Goal: Information Seeking & Learning: Check status

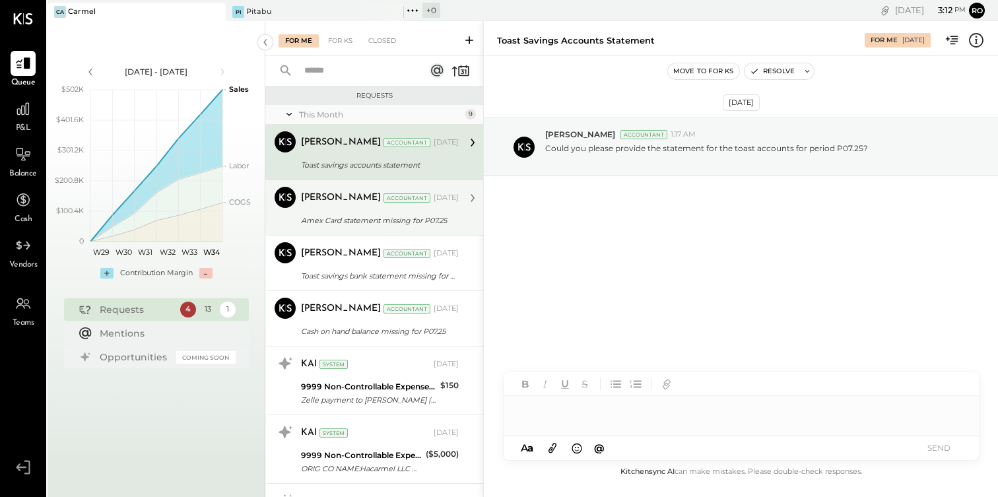
click at [367, 217] on div "Amex Card statement missing for P07.25" at bounding box center [378, 220] width 154 height 13
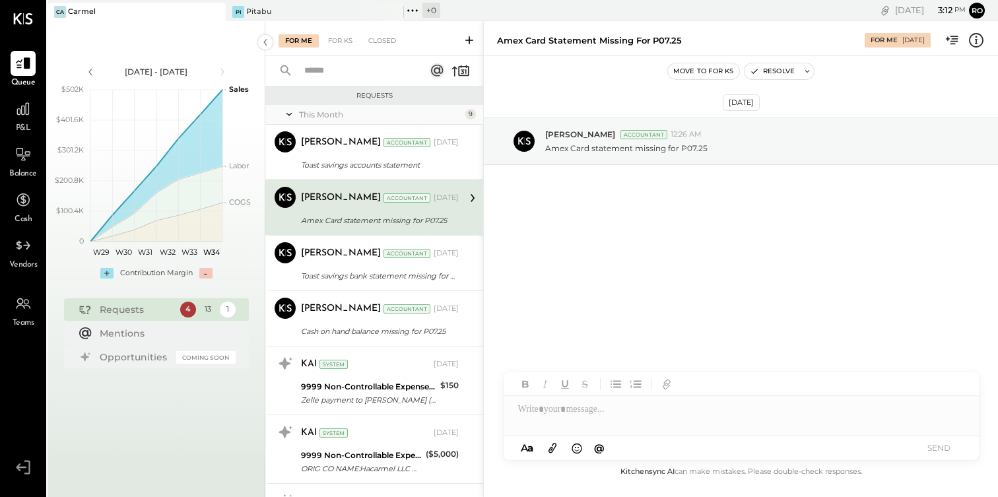
click at [553, 446] on icon at bounding box center [553, 449] width 8 height 10
click at [549, 447] on icon at bounding box center [552, 447] width 15 height 15
click at [541, 440] on button at bounding box center [552, 448] width 22 height 17
click at [696, 372] on div at bounding box center [741, 360] width 475 height 26
click at [947, 447] on button "SEND" at bounding box center [939, 448] width 53 height 18
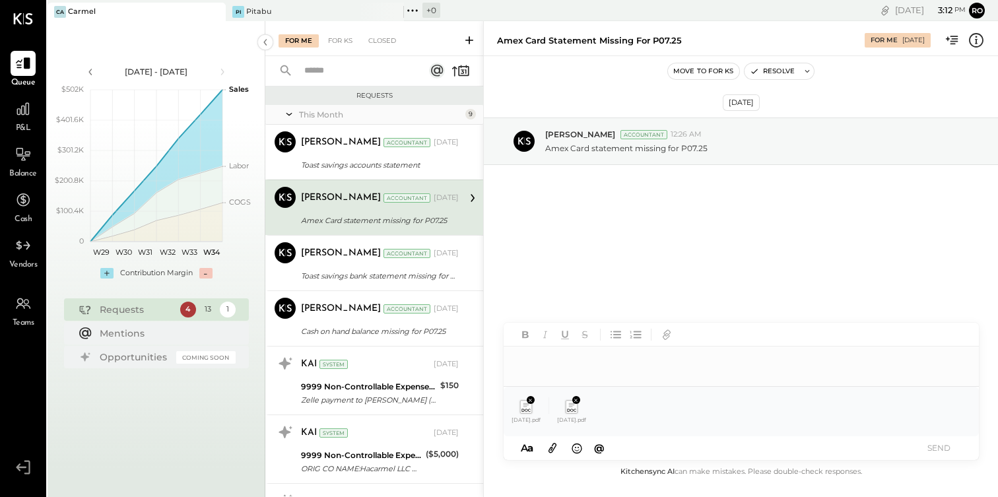
click at [811, 373] on div at bounding box center [741, 360] width 475 height 26
click at [944, 453] on button "SEND" at bounding box center [939, 448] width 53 height 18
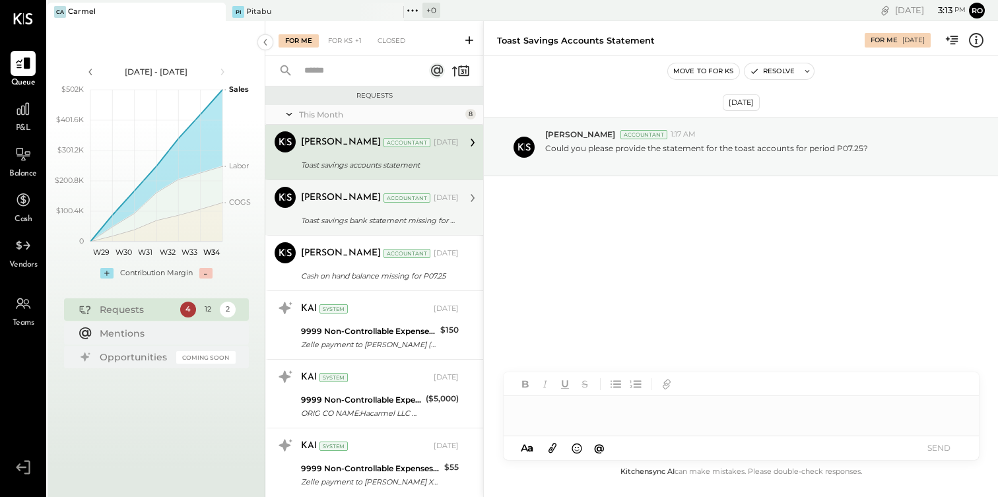
click at [406, 207] on div "[PERSON_NAME] Accountant [DATE]" at bounding box center [380, 198] width 158 height 18
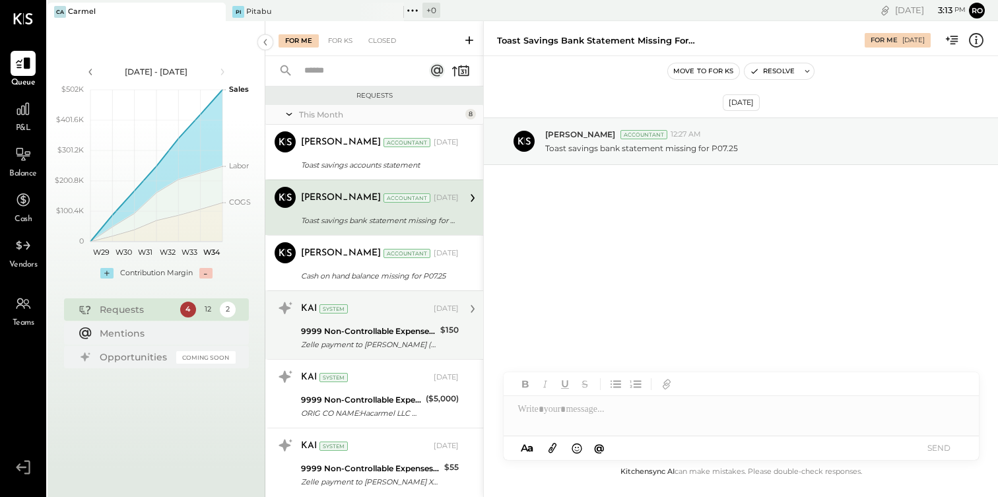
click at [399, 332] on div "9999 Non-Controllable Expenses:Other Income and Expenses:To Be Classified" at bounding box center [368, 331] width 135 height 13
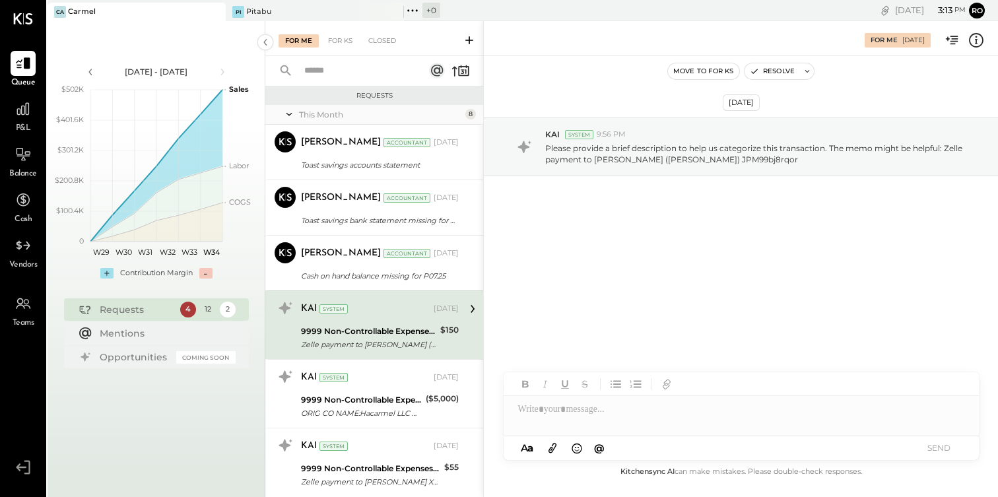
click at [577, 411] on div at bounding box center [741, 409] width 475 height 26
click at [932, 445] on button "SEND" at bounding box center [939, 448] width 53 height 18
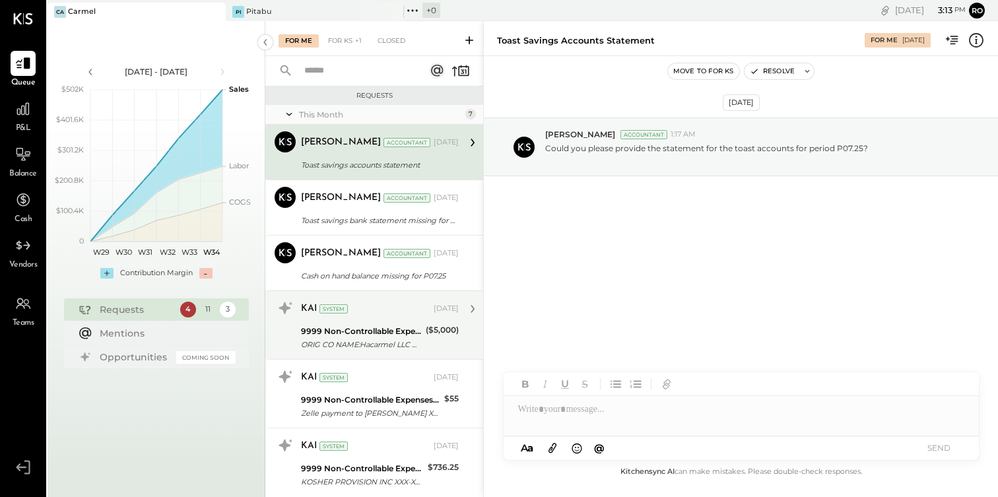
click at [380, 335] on div "9999 Non-Controllable Expenses:Other Income and Expenses:To Be Classified" at bounding box center [361, 331] width 121 height 13
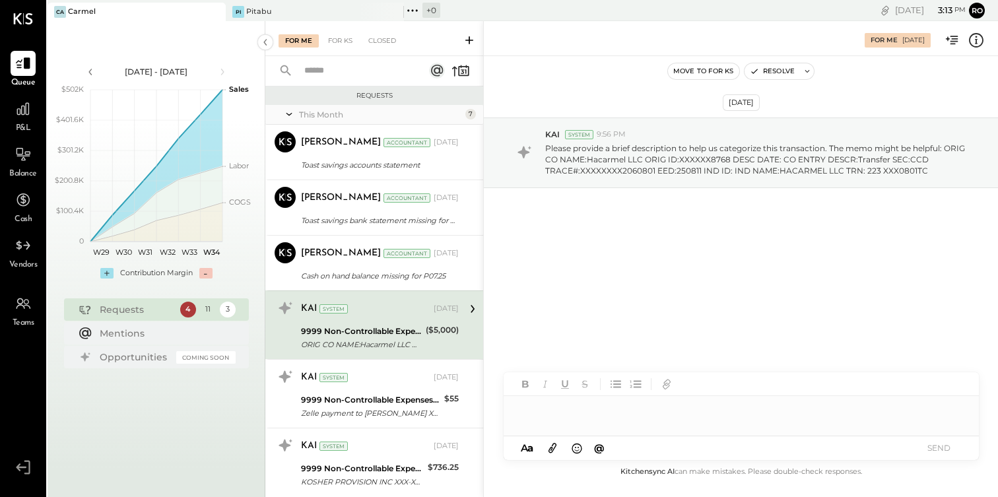
click at [587, 421] on div at bounding box center [741, 416] width 475 height 40
click at [950, 447] on button "SEND" at bounding box center [939, 448] width 53 height 18
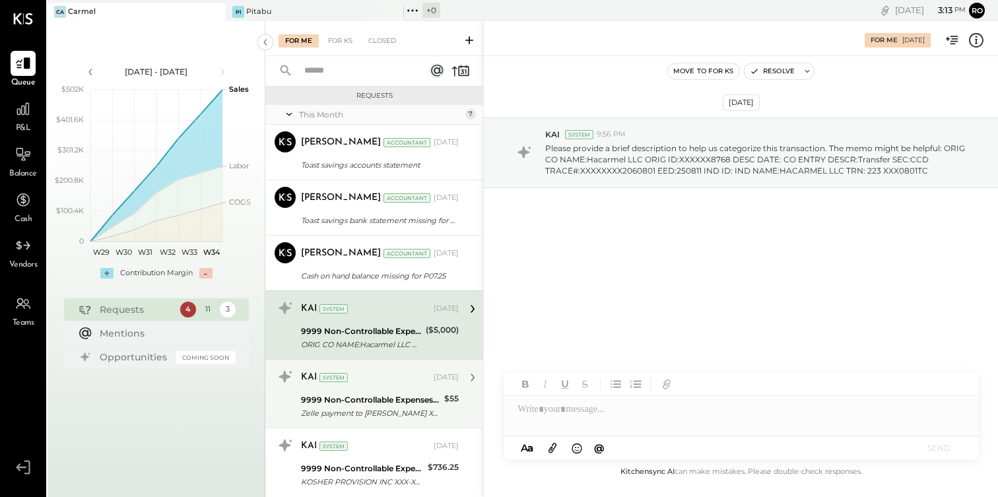
click at [390, 394] on div "9999 Non-Controllable Expenses:Other Income and Expenses:To Be Classified" at bounding box center [370, 400] width 139 height 13
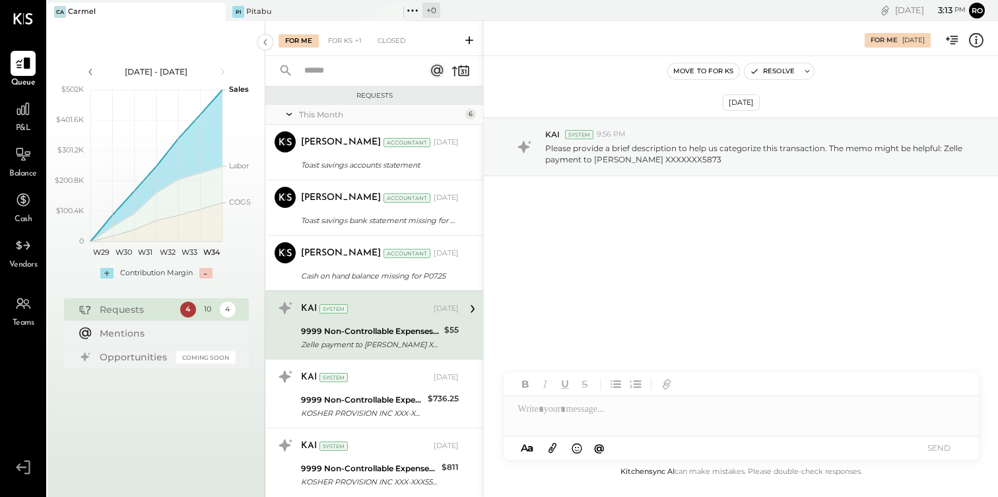
click at [606, 416] on div at bounding box center [741, 409] width 475 height 26
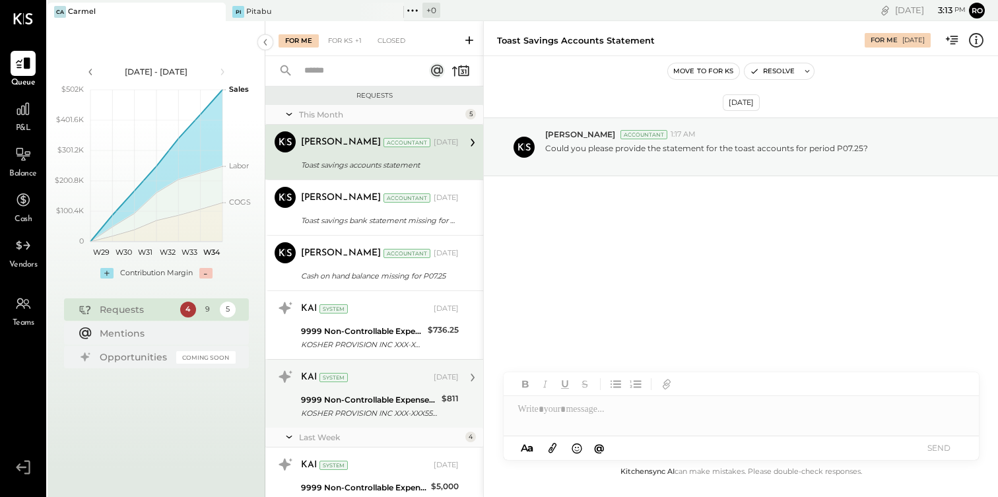
click at [351, 387] on div "KAI System [DATE]" at bounding box center [380, 378] width 158 height 22
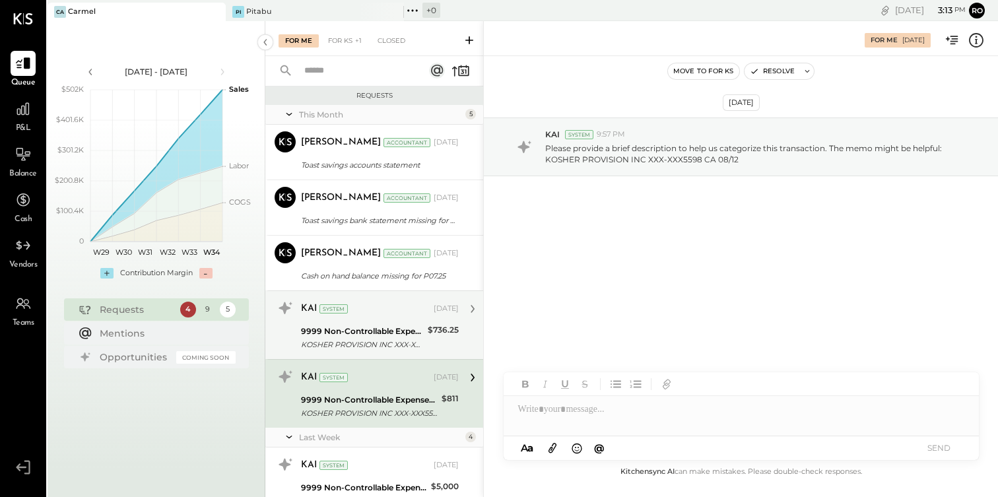
click at [371, 351] on div "KOSHER PROVISION INC XXX-XXX5598 CA 08/08" at bounding box center [362, 344] width 123 height 13
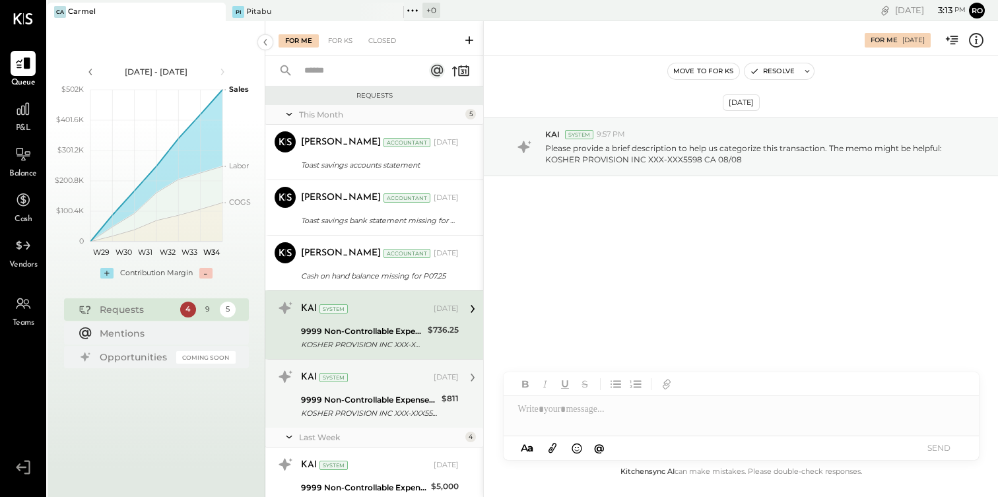
click at [389, 395] on div "9999 Non-Controllable Expenses:Other Income and Expenses:To Be Classified" at bounding box center [369, 400] width 137 height 13
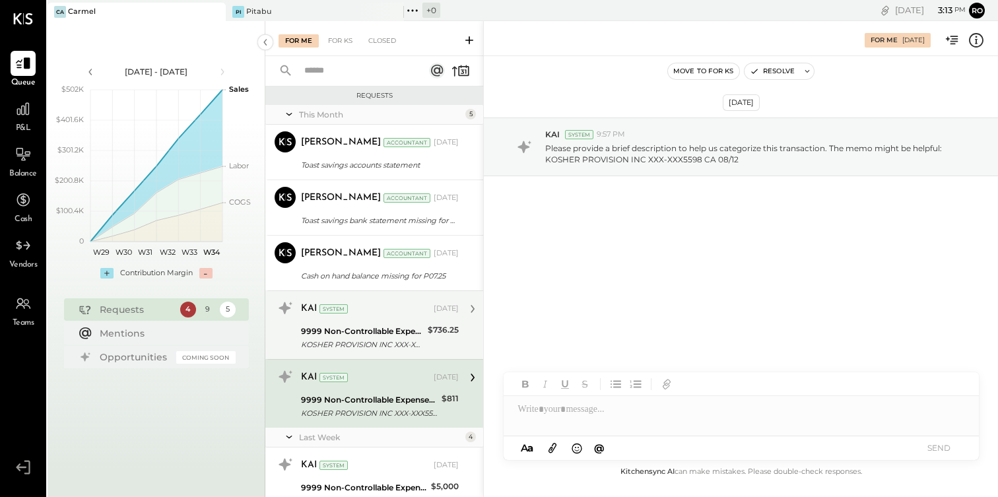
click at [386, 343] on div "KOSHER PROVISION INC XXX-XXX5598 CA 08/08" at bounding box center [362, 344] width 123 height 13
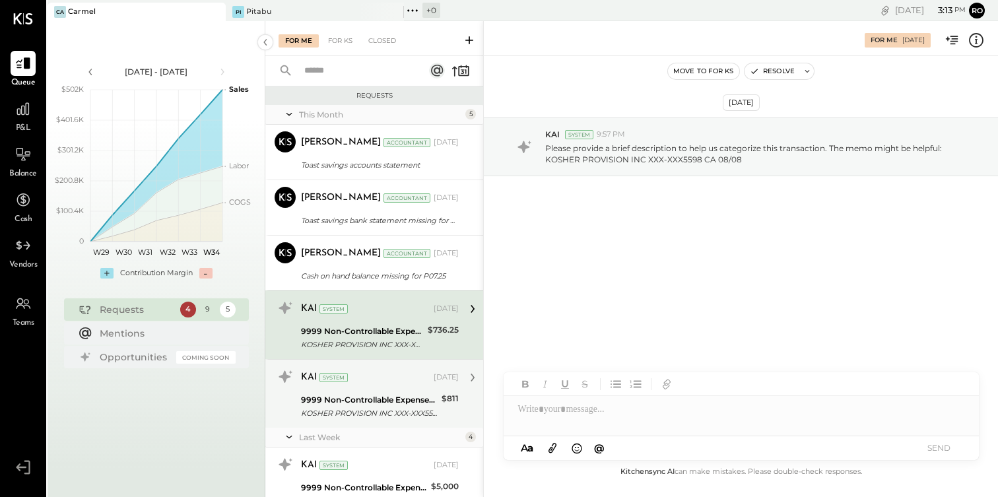
click at [385, 370] on div "KAI System [DATE]" at bounding box center [380, 377] width 158 height 18
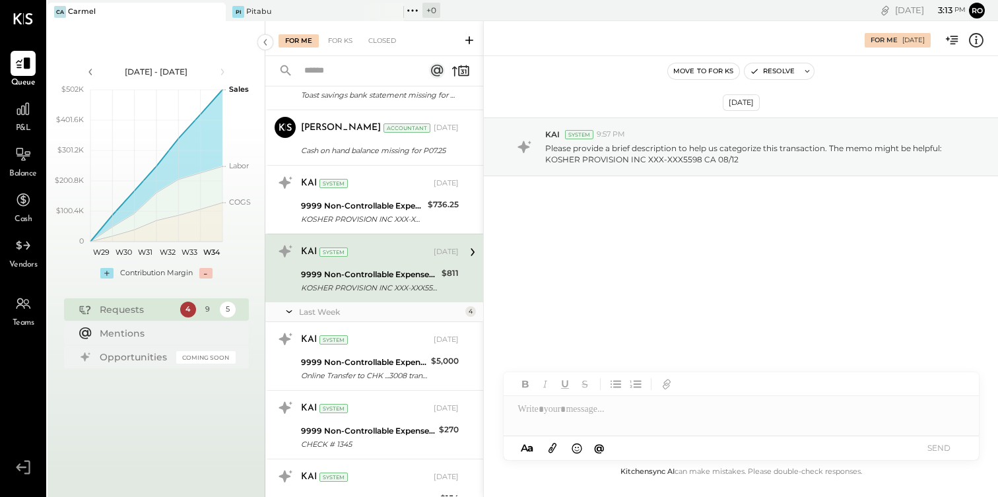
scroll to position [155, 0]
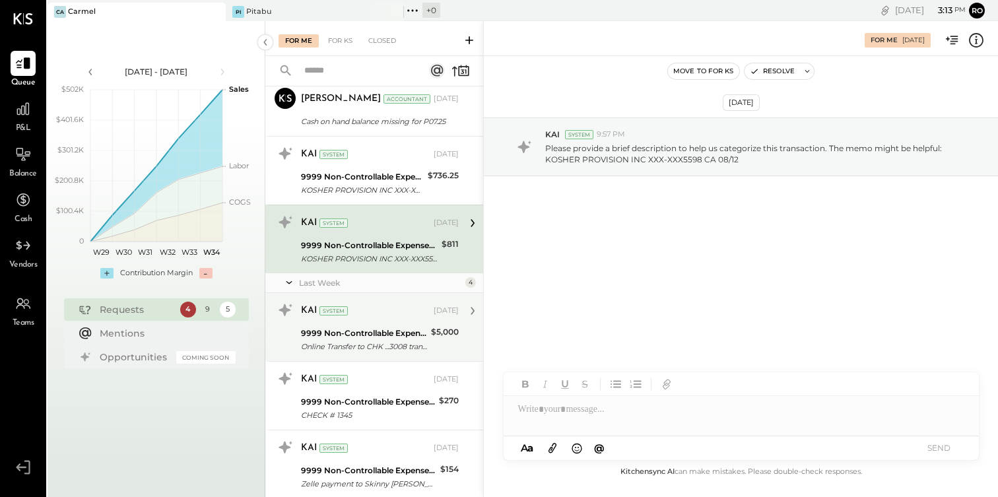
click at [389, 328] on div "9999 Non-Controllable Expenses:Other Income and Expenses:To Be Classified" at bounding box center [364, 333] width 126 height 13
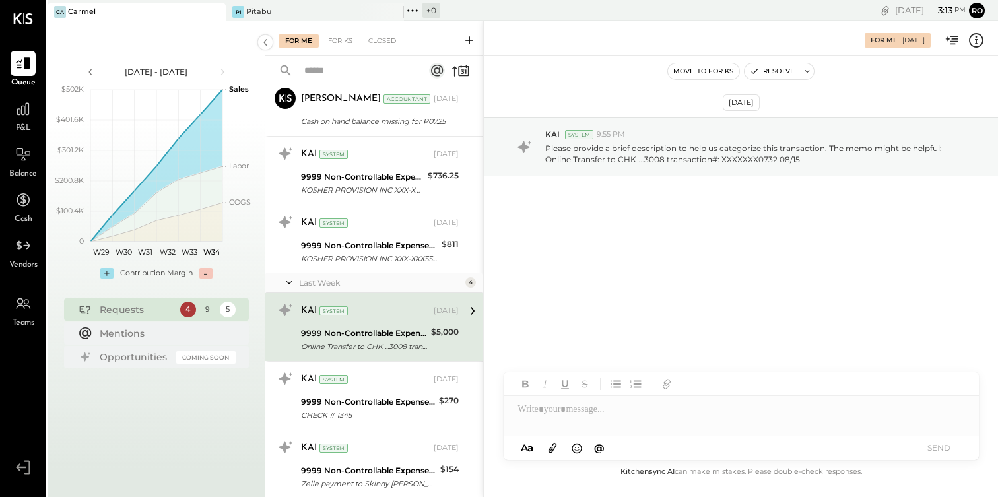
click at [559, 414] on div at bounding box center [741, 416] width 475 height 40
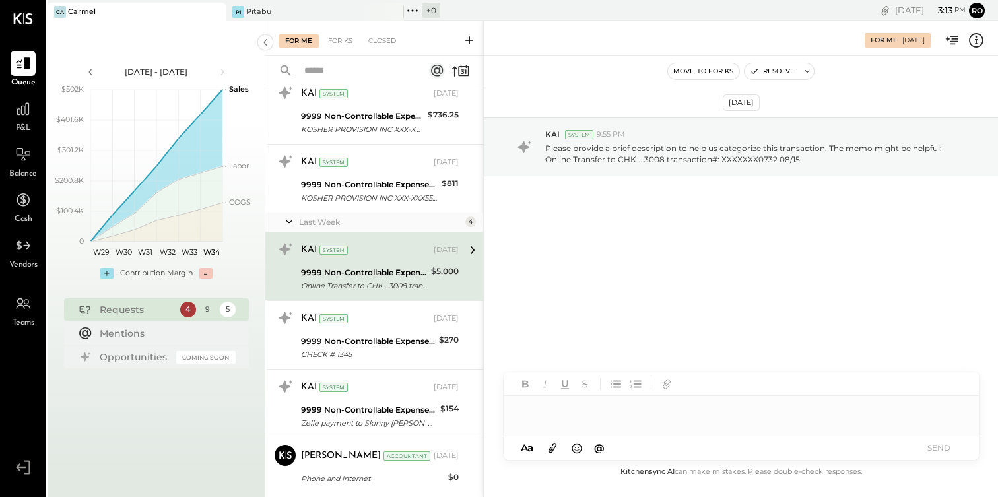
scroll to position [218, 0]
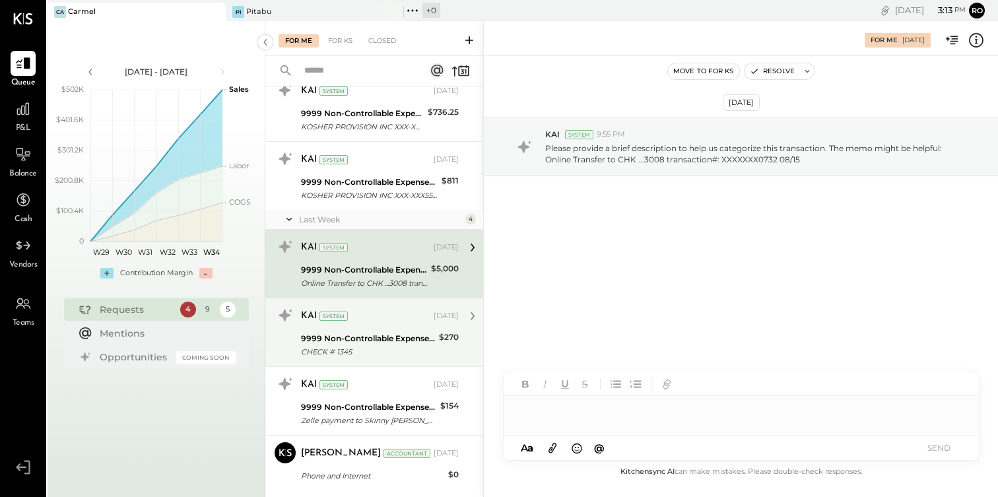
click at [371, 332] on div "9999 Non-Controllable Expenses:Other Income and Expenses:To Be Classified" at bounding box center [368, 338] width 134 height 13
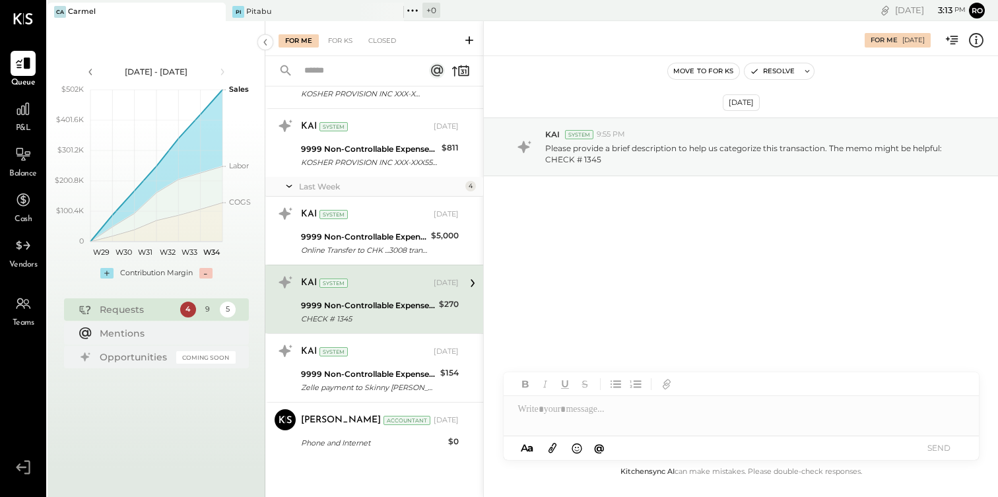
scroll to position [252, 0]
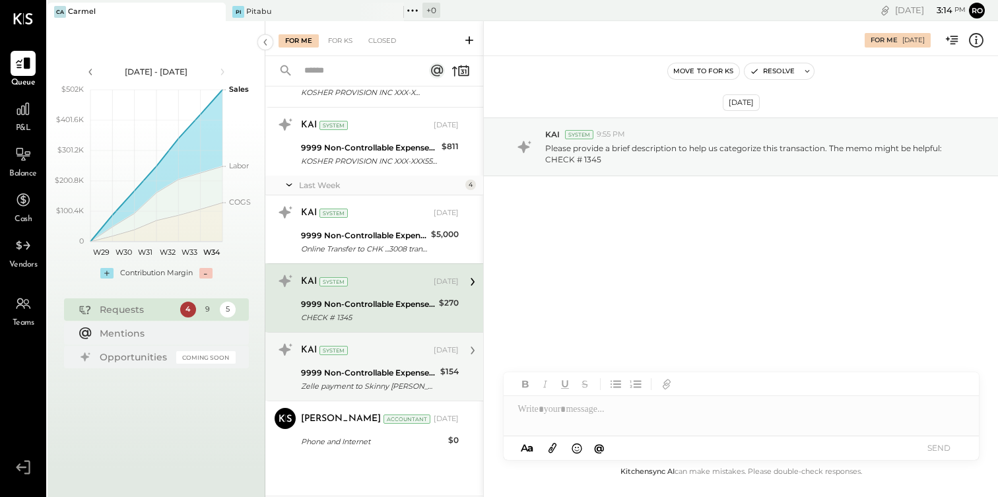
click at [405, 367] on div "9999 Non-Controllable Expenses:Other Income and Expenses:To Be Classified" at bounding box center [368, 373] width 135 height 13
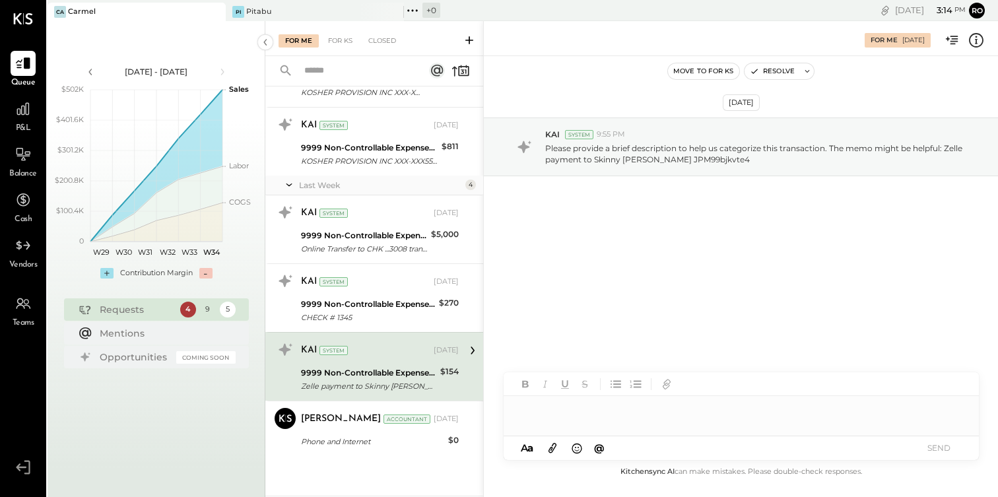
click at [602, 423] on div at bounding box center [741, 416] width 475 height 40
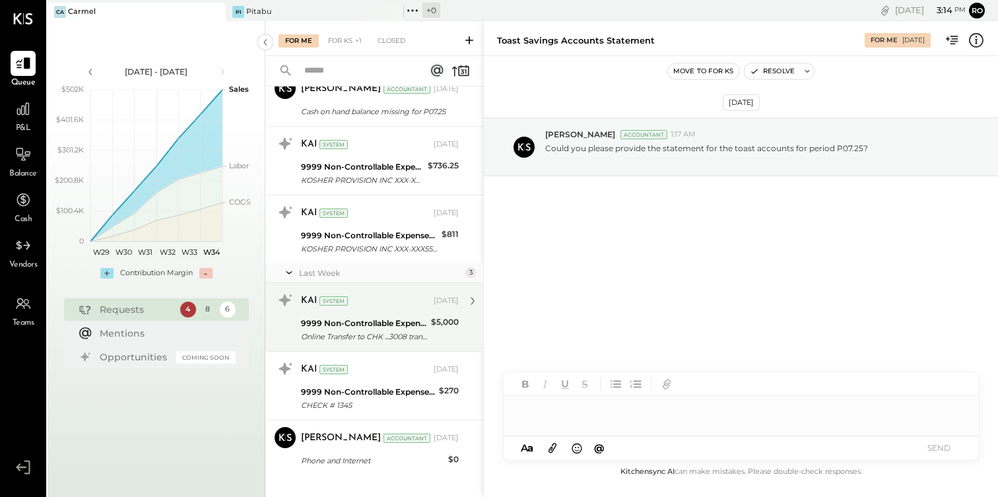
scroll to position [166, 0]
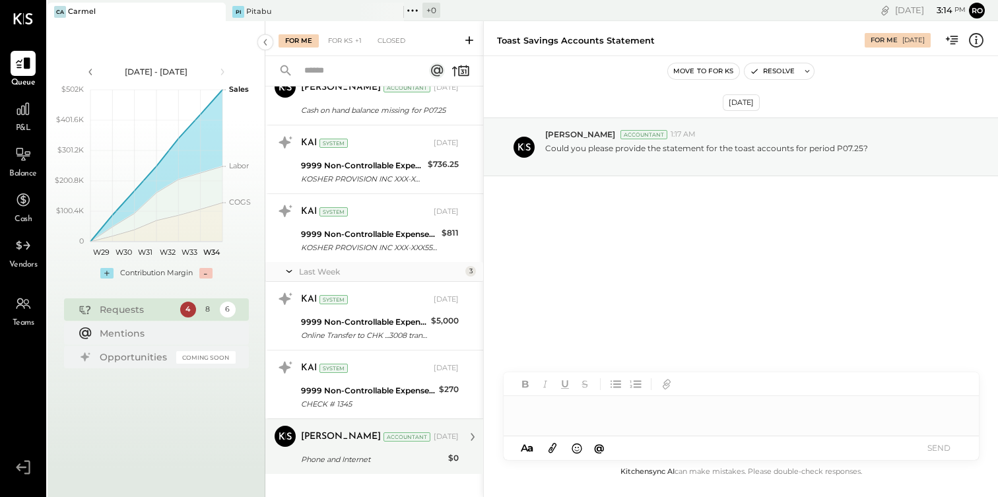
click at [393, 463] on div "Phone and Internet" at bounding box center [372, 459] width 143 height 13
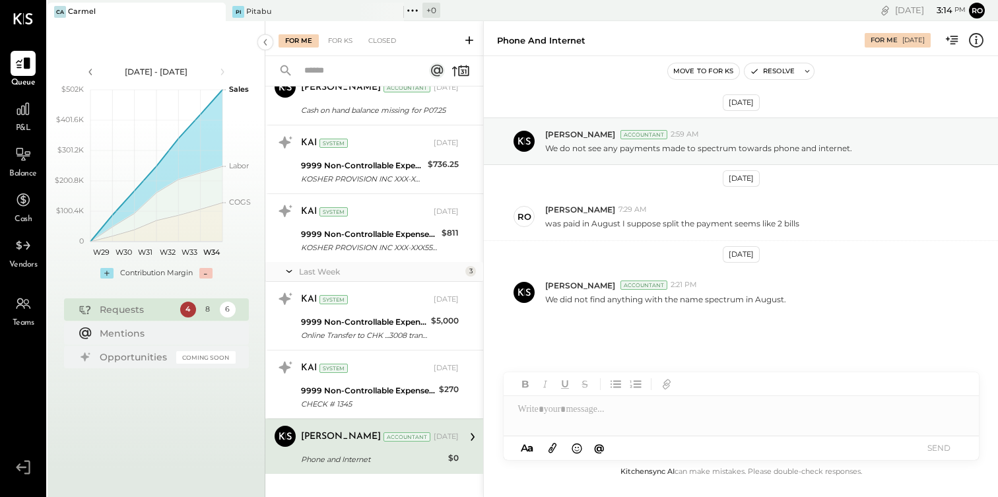
click at [617, 419] on div at bounding box center [741, 409] width 475 height 26
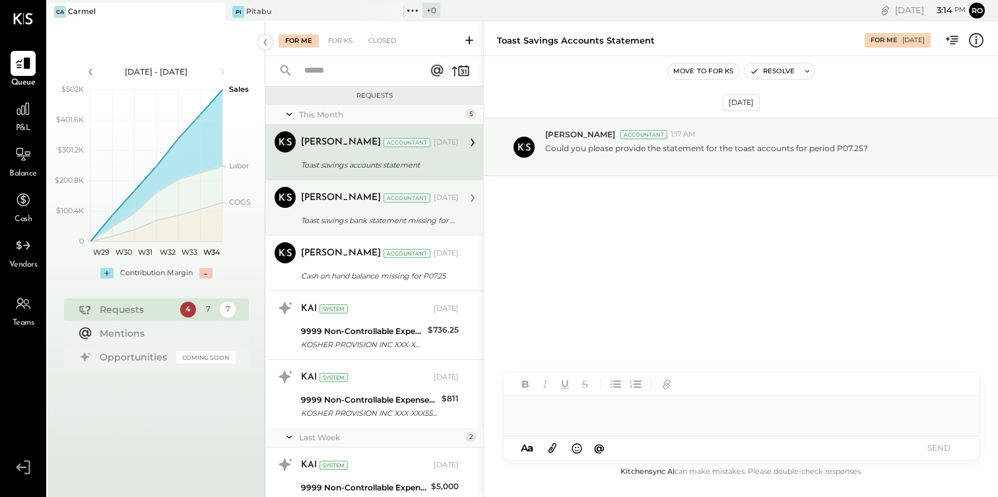
click at [388, 216] on div "Toast savings bank statement missing for P07.25" at bounding box center [378, 220] width 154 height 13
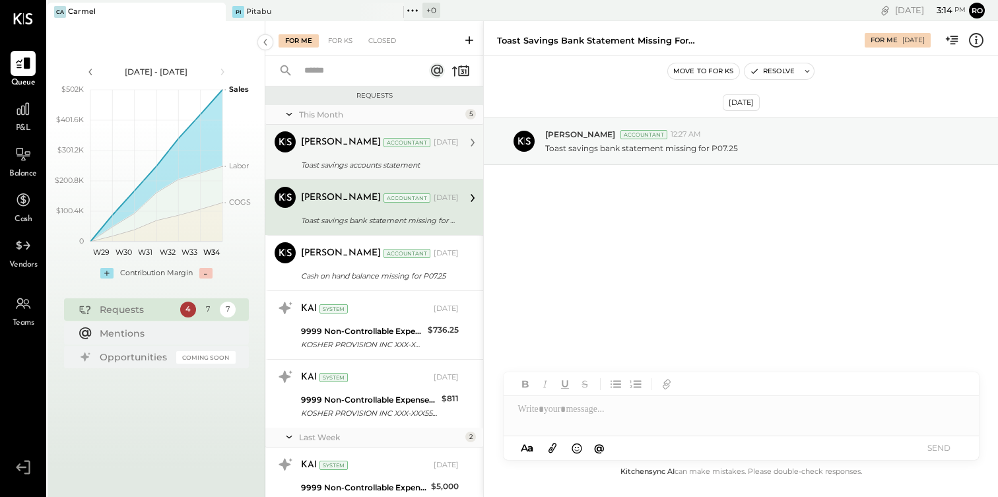
click at [396, 157] on div "Toast savings accounts statement" at bounding box center [378, 165] width 154 height 16
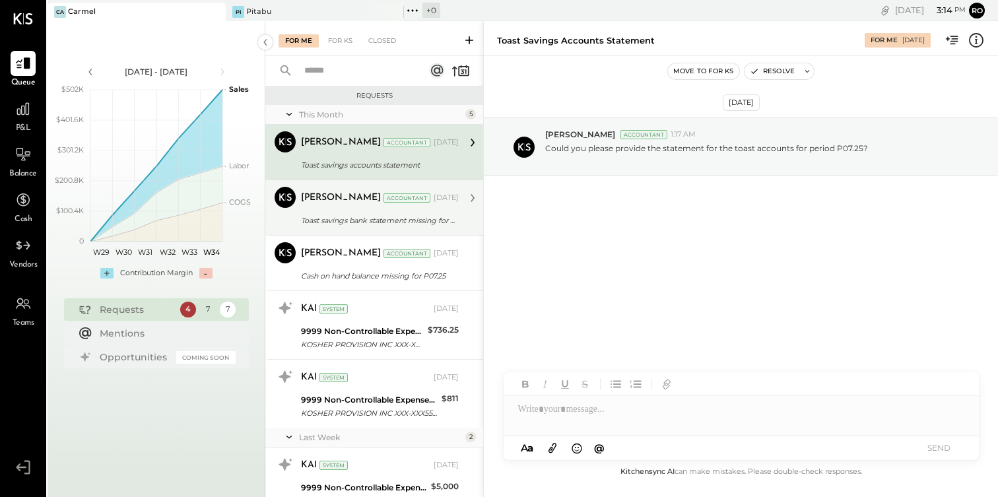
click at [394, 228] on div "[PERSON_NAME] Accountant [PERSON_NAME] Accountant [DATE] Toast savings bank sta…" at bounding box center [374, 207] width 218 height 55
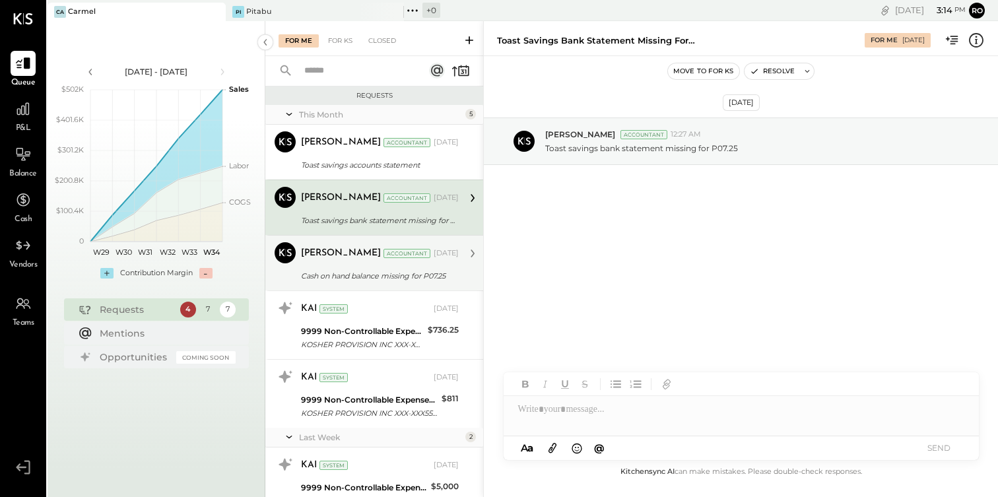
click at [402, 278] on div "Cash on hand balance missing for P07.25" at bounding box center [378, 275] width 154 height 13
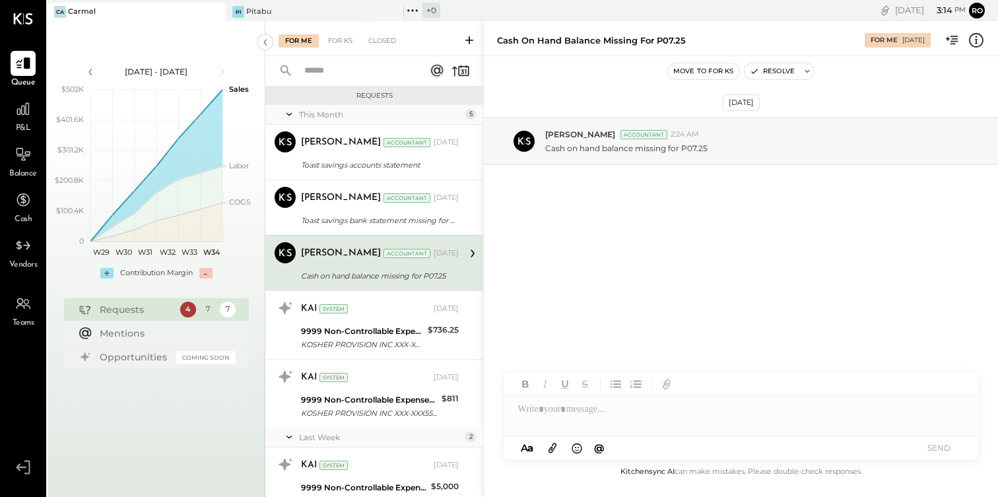
click at [402, 278] on div "Cash on hand balance missing for P07.25" at bounding box center [378, 275] width 154 height 13
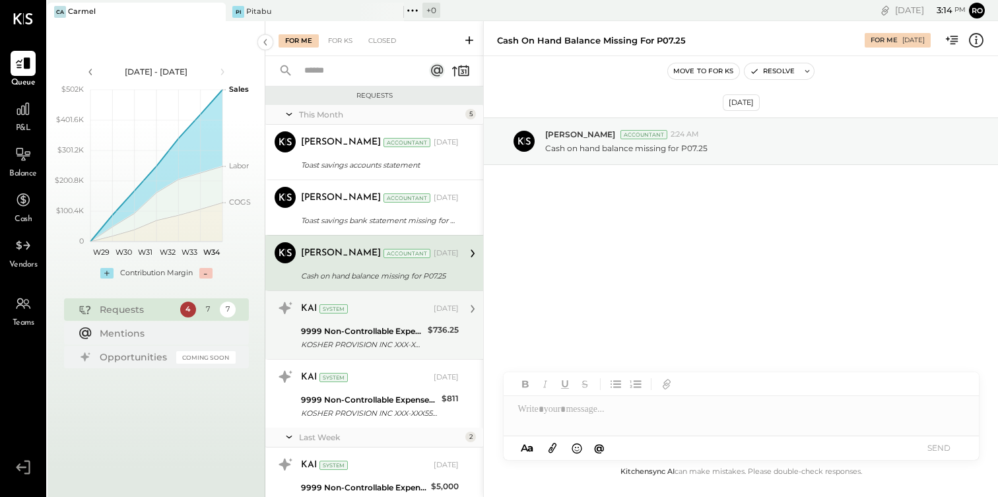
click at [391, 325] on div "9999 Non-Controllable Expenses:Other Income and Expenses:To Be Classified" at bounding box center [362, 331] width 123 height 13
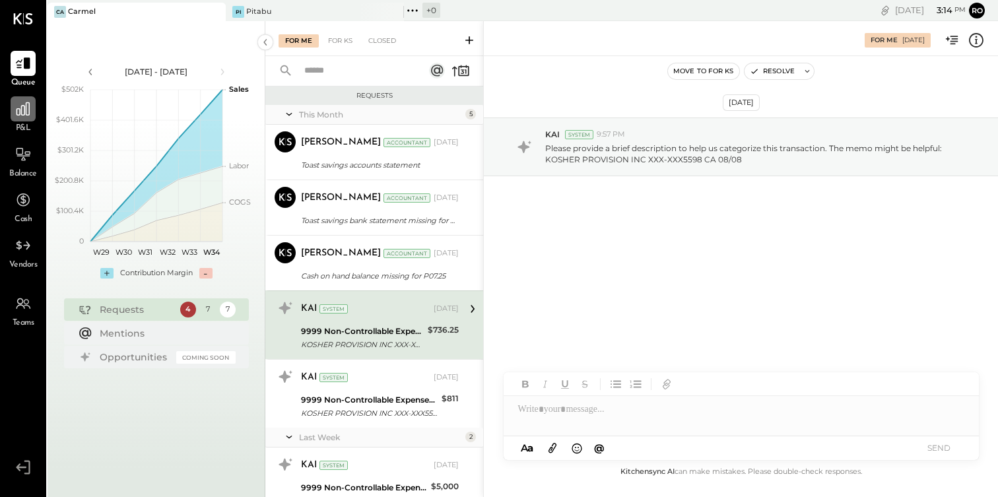
click at [27, 119] on div at bounding box center [23, 108] width 25 height 25
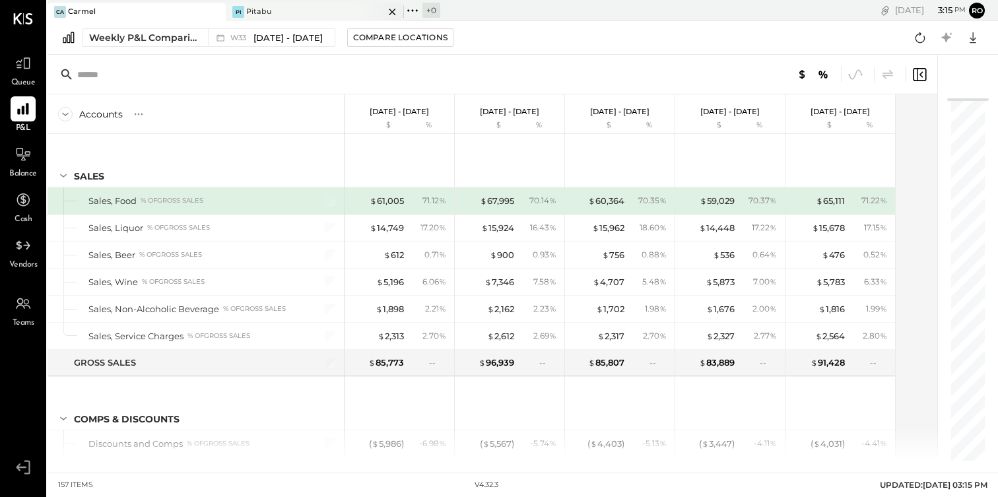
click at [335, 13] on div "Pi Pitabu" at bounding box center [305, 12] width 158 height 12
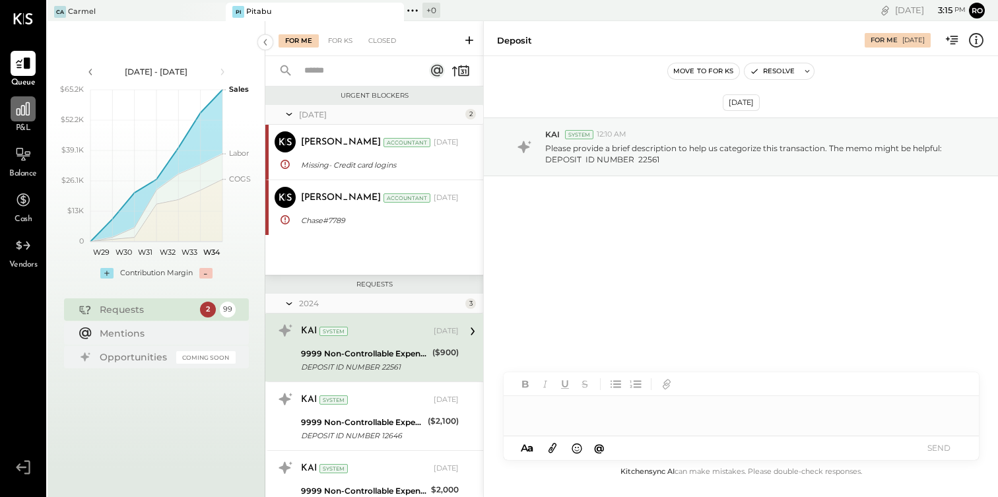
click at [22, 113] on icon at bounding box center [23, 108] width 17 height 17
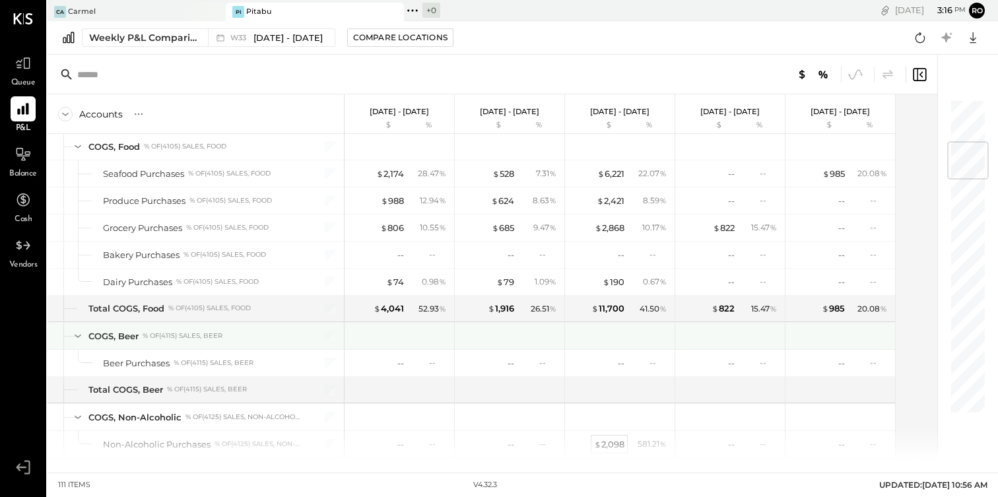
scroll to position [364, 0]
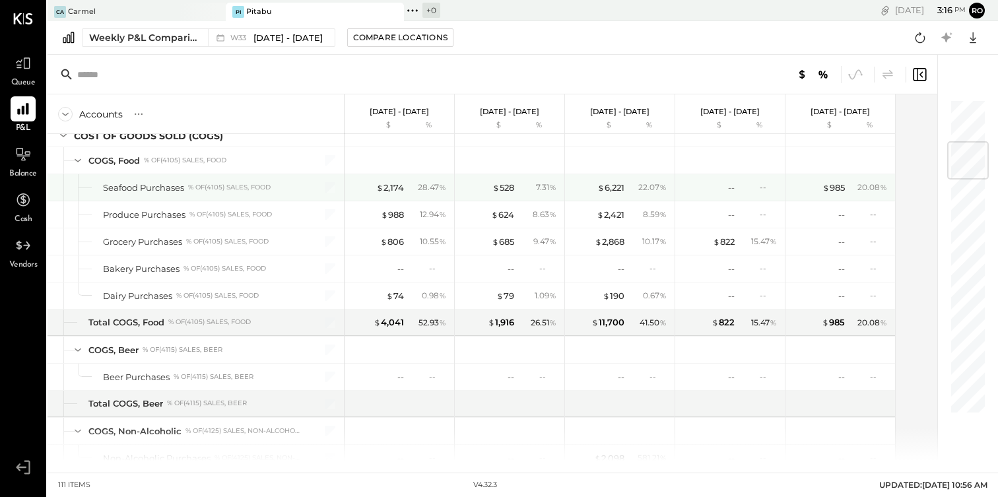
click at [615, 193] on div "$ 6,221 22.07 %" at bounding box center [621, 187] width 99 height 26
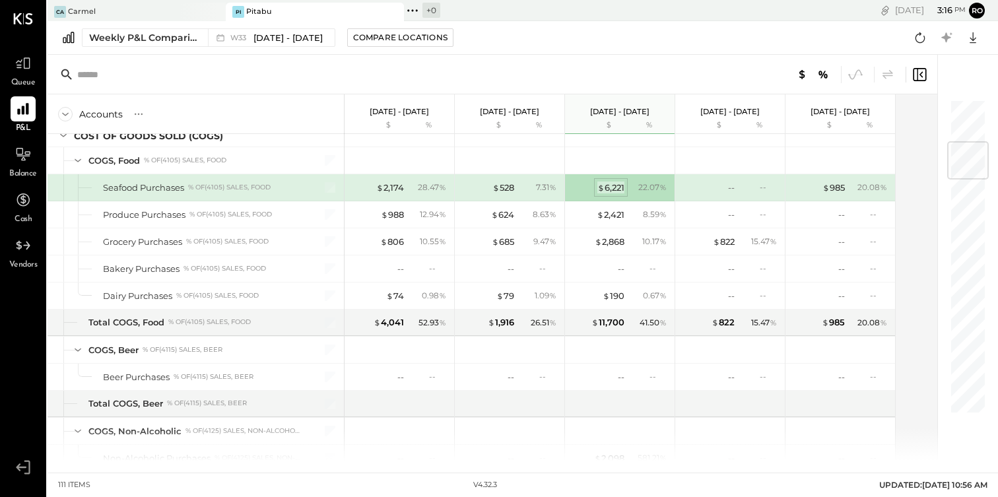
click at [615, 190] on div "$ 6,221" at bounding box center [611, 188] width 27 height 13
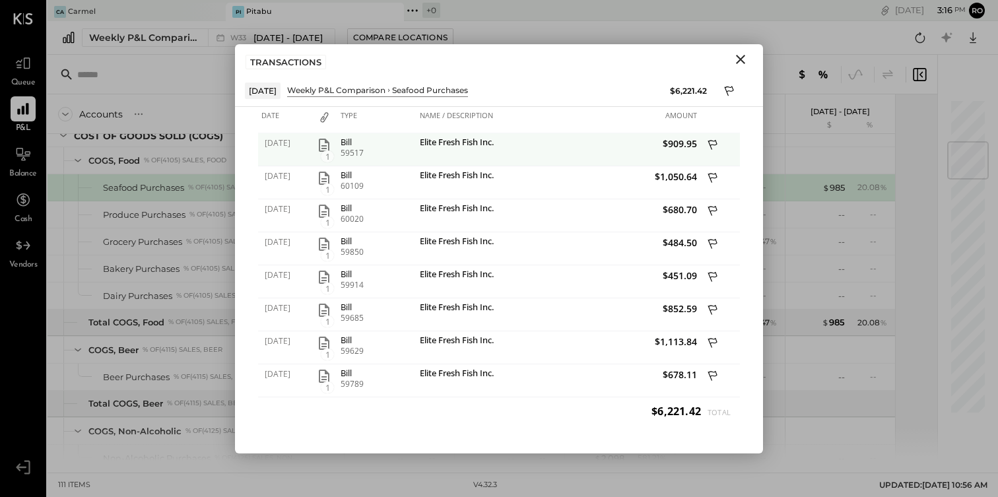
click at [326, 147] on icon "button" at bounding box center [324, 145] width 16 height 16
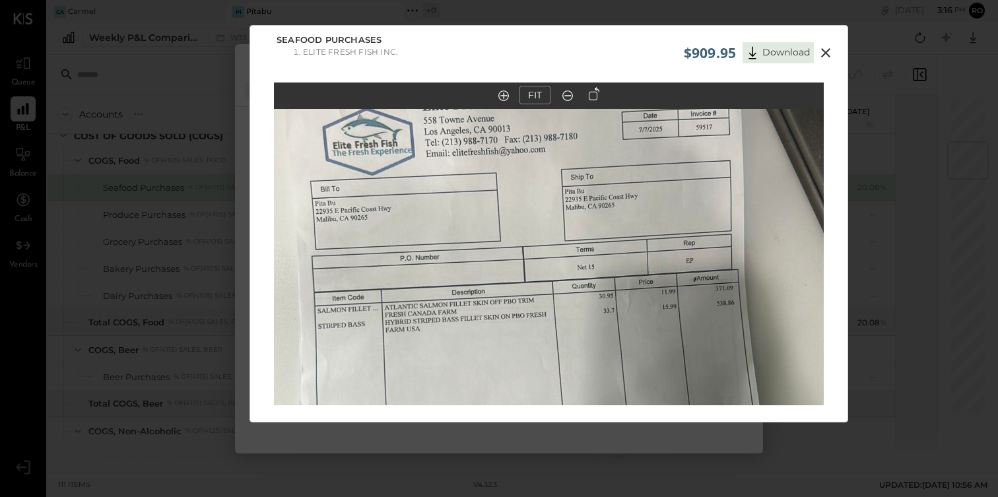
drag, startPoint x: 635, startPoint y: 193, endPoint x: 635, endPoint y: 341, distance: 147.9
click at [635, 341] on img at bounding box center [549, 373] width 550 height 978
click at [827, 52] on icon at bounding box center [826, 53] width 16 height 16
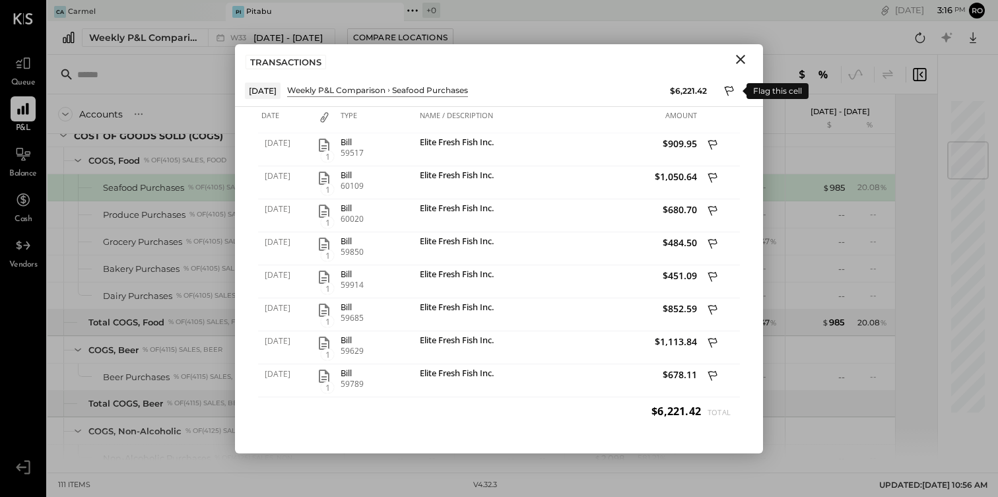
click at [728, 87] on icon at bounding box center [730, 93] width 12 height 16
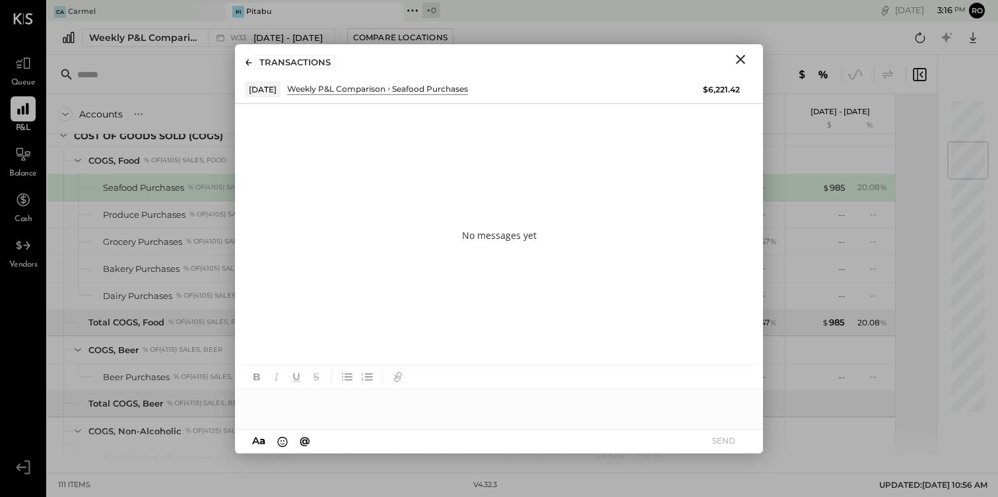
click at [411, 410] on div at bounding box center [499, 403] width 528 height 26
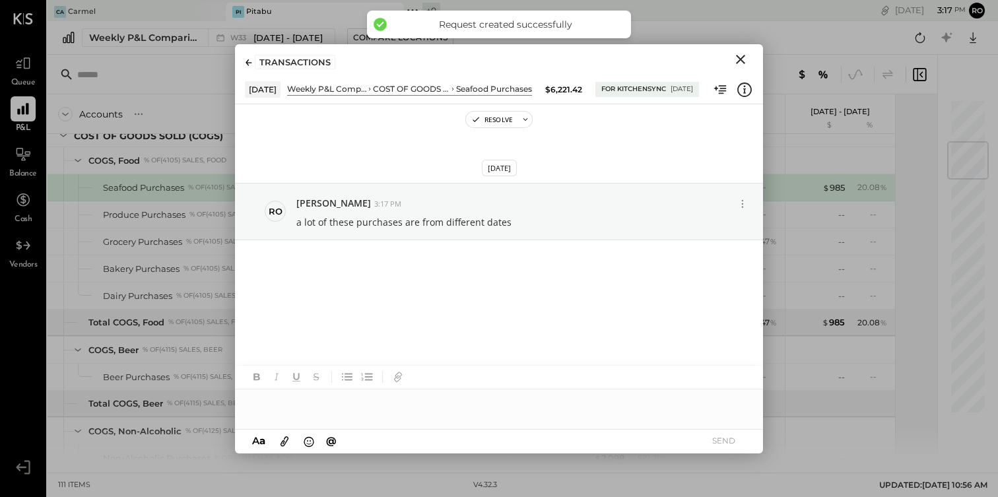
click at [728, 58] on div "TRANSACTIONS" at bounding box center [499, 59] width 528 height 30
click at [736, 57] on icon "Close" at bounding box center [741, 60] width 16 height 16
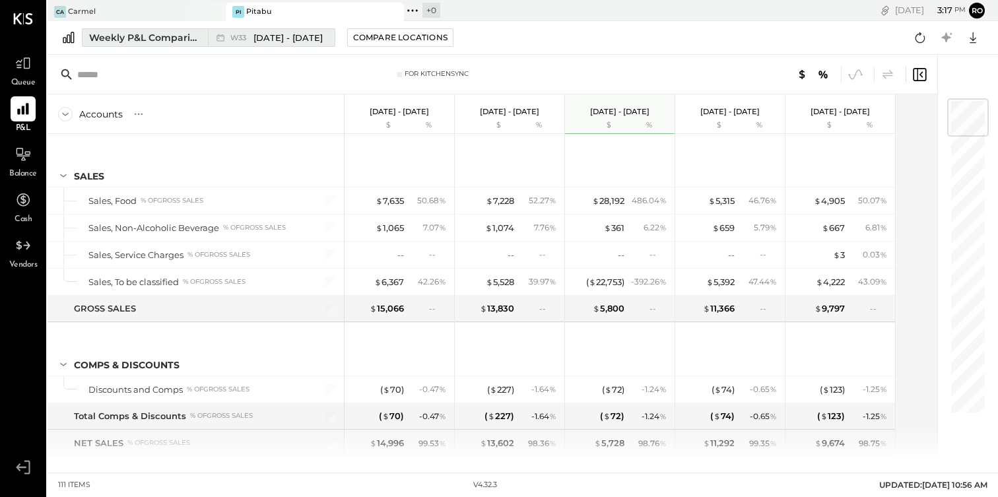
click at [287, 34] on span "[DATE] - [DATE]" at bounding box center [288, 38] width 69 height 13
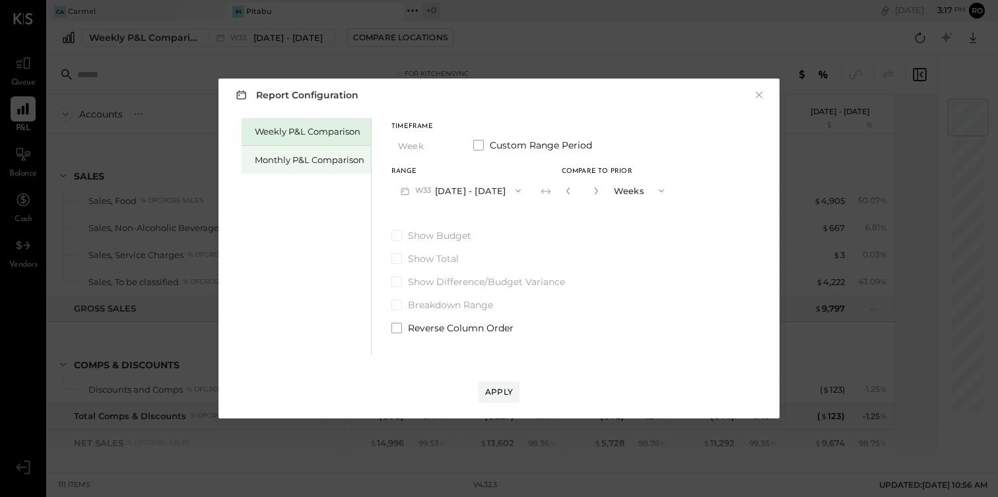
click at [324, 151] on div "Monthly P&L Comparison" at bounding box center [306, 160] width 129 height 28
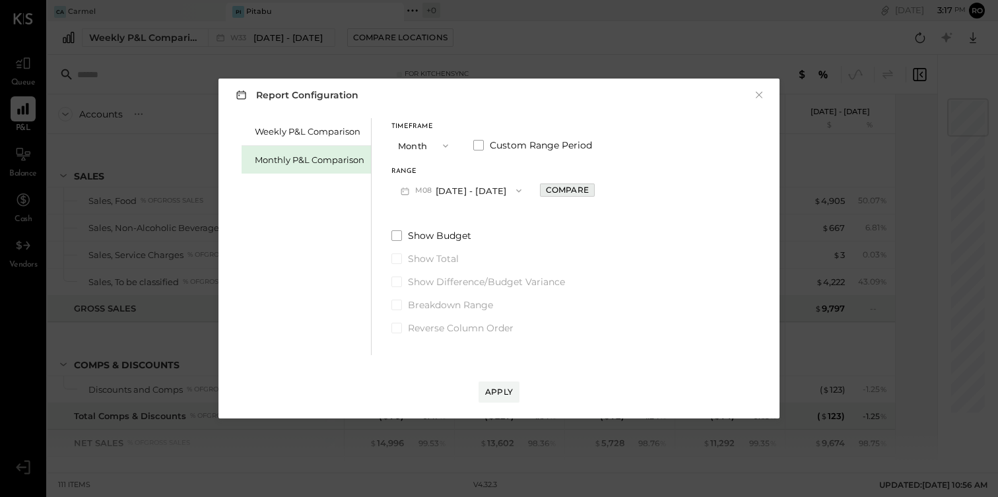
click at [546, 189] on div "Compare" at bounding box center [567, 189] width 43 height 11
click at [594, 192] on icon "button" at bounding box center [597, 191] width 8 height 8
type input "*"
click at [509, 387] on div "Apply" at bounding box center [499, 391] width 28 height 11
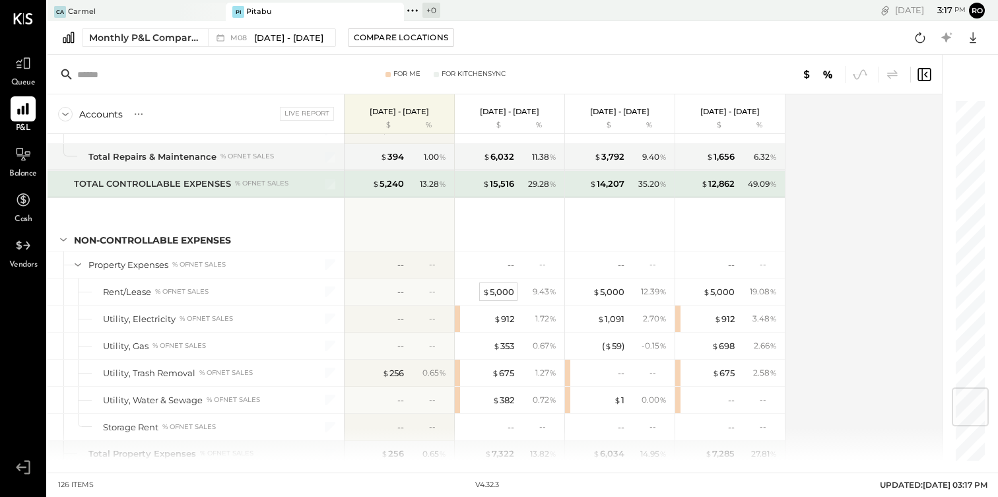
scroll to position [2761, 0]
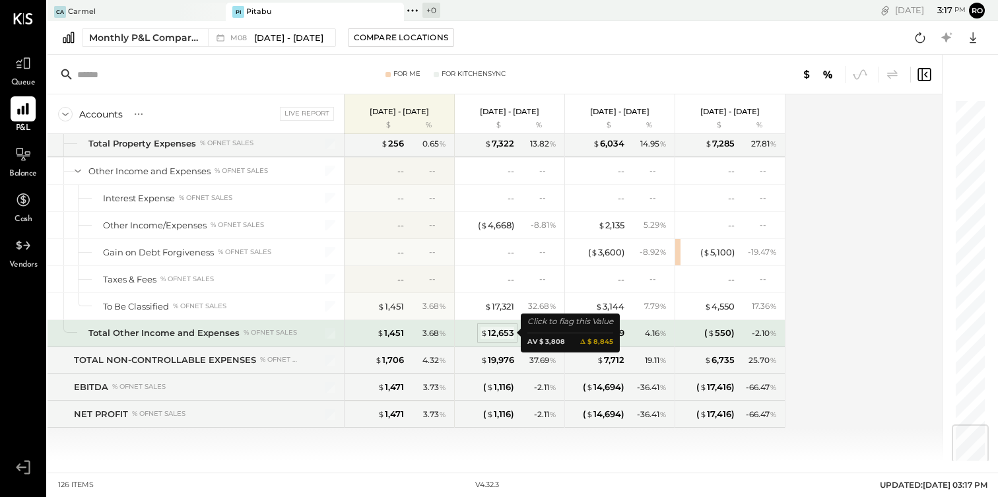
click at [514, 329] on div "$ 12,653" at bounding box center [498, 333] width 34 height 13
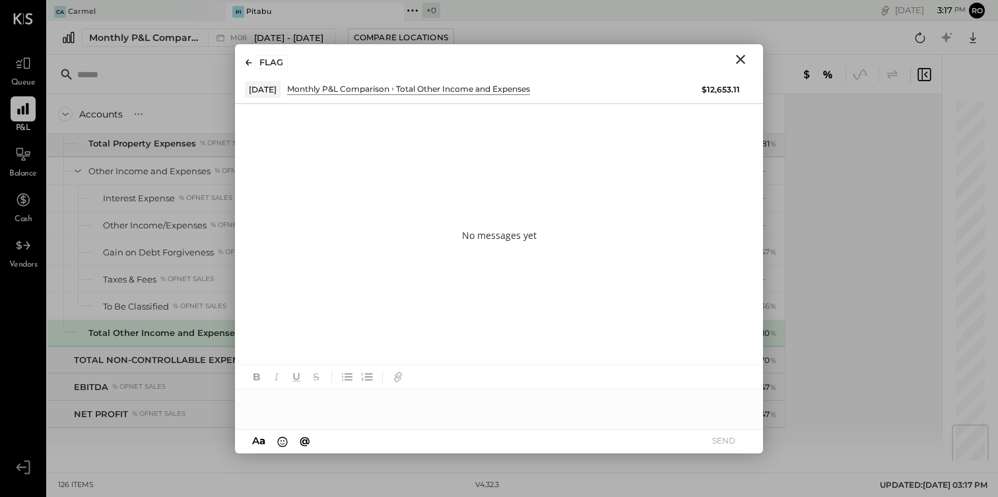
click at [741, 59] on icon "Close" at bounding box center [740, 59] width 9 height 9
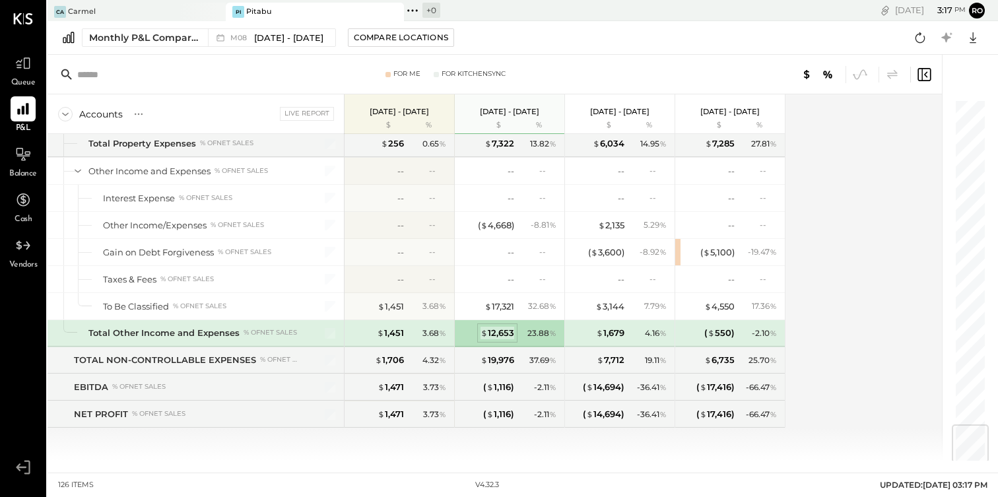
click at [498, 328] on div "$ 12,653" at bounding box center [498, 333] width 34 height 13
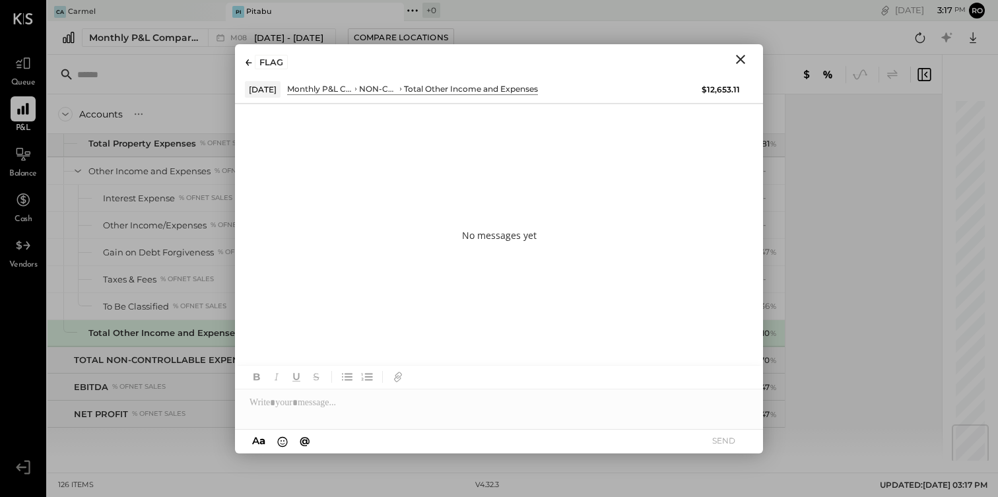
click at [501, 90] on div "Total Other Income and Expenses" at bounding box center [471, 88] width 134 height 11
click at [735, 59] on icon "Close" at bounding box center [741, 60] width 16 height 16
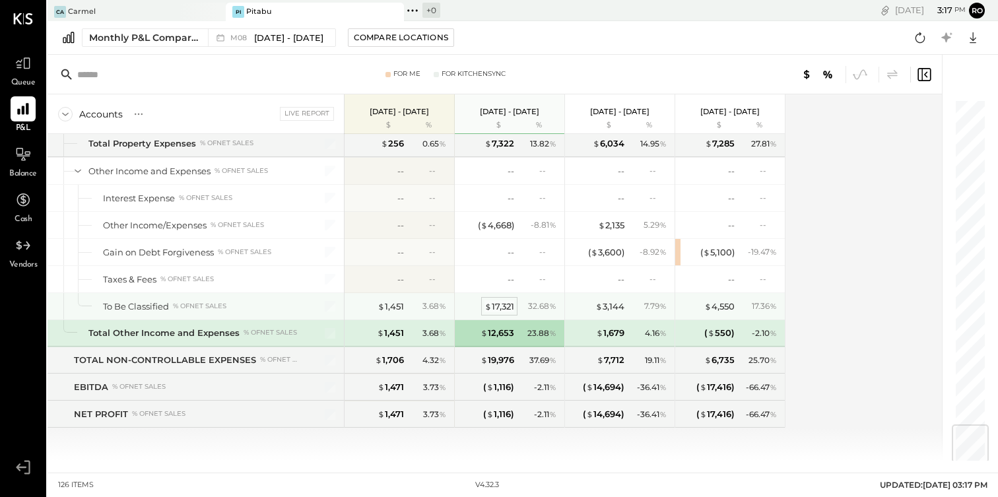
click at [502, 303] on div "$ 17,321" at bounding box center [500, 306] width 30 height 13
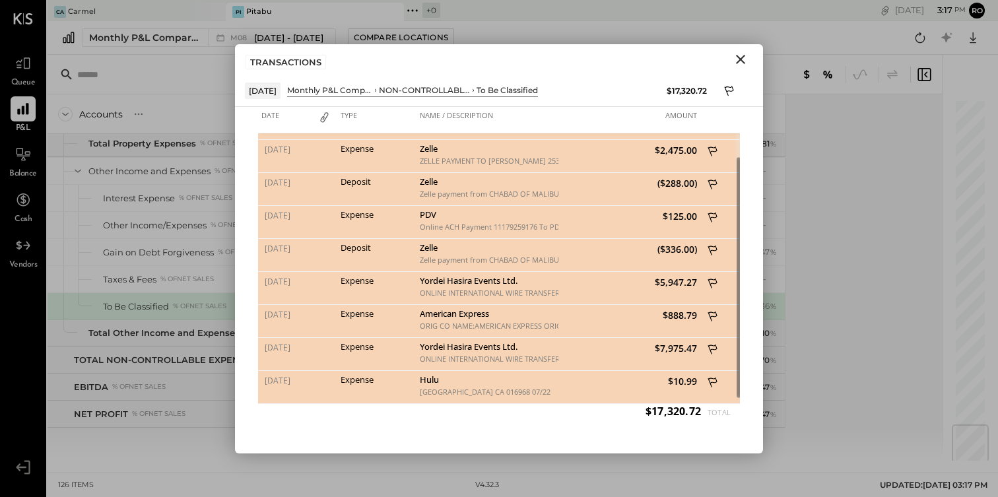
click at [740, 65] on icon "Close" at bounding box center [741, 60] width 16 height 16
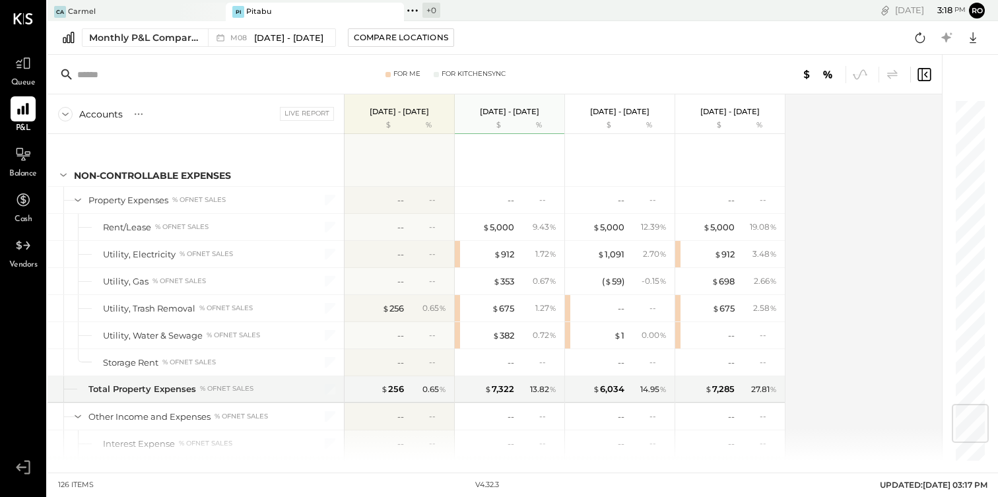
scroll to position [2761, 0]
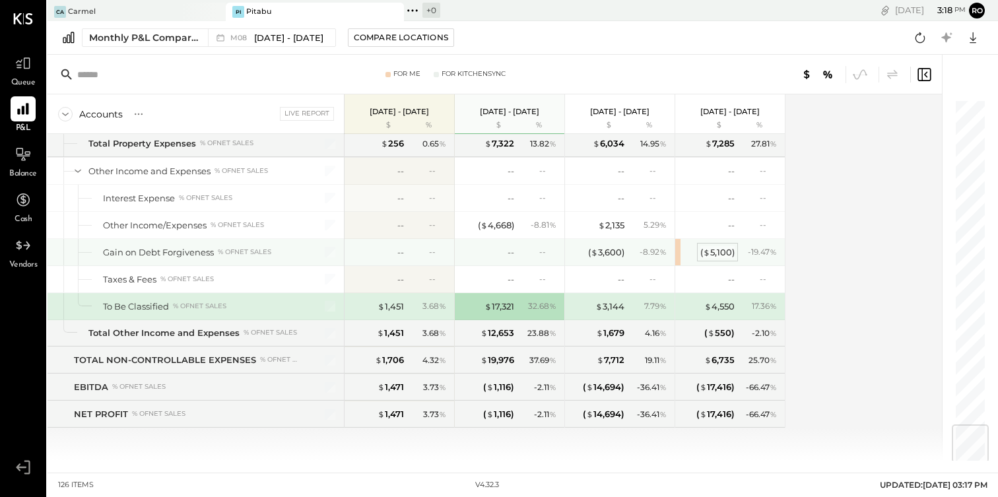
click at [709, 248] on span "$" at bounding box center [706, 252] width 7 height 11
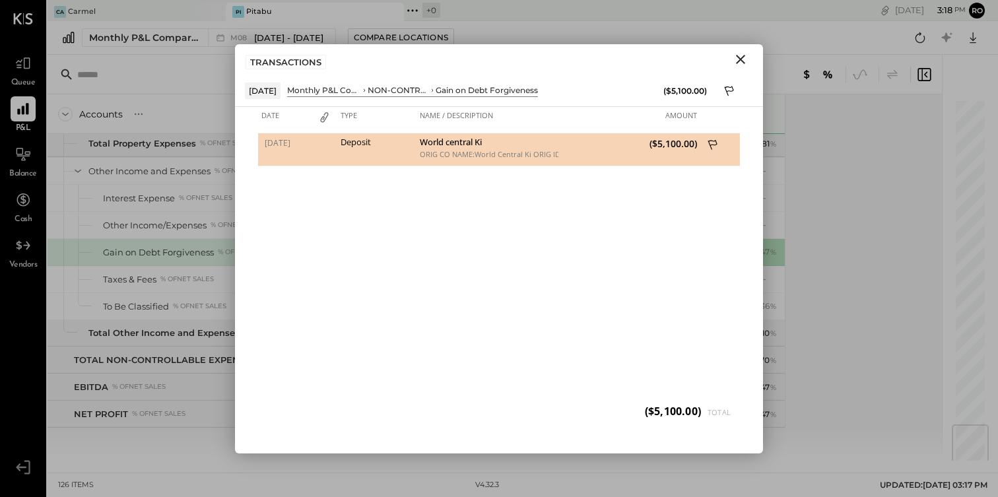
click at [746, 59] on icon "Close" at bounding box center [741, 60] width 16 height 16
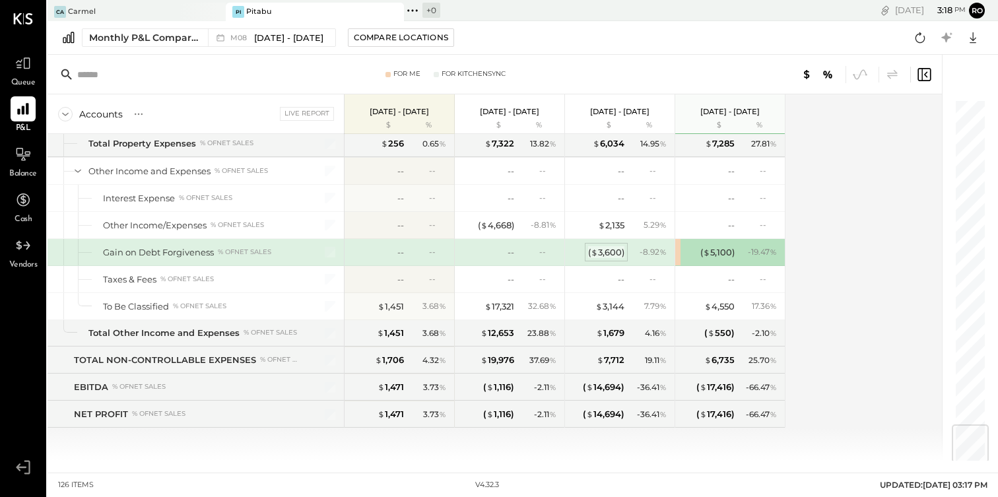
click at [615, 251] on div "( $ 3,600 )" at bounding box center [606, 252] width 36 height 13
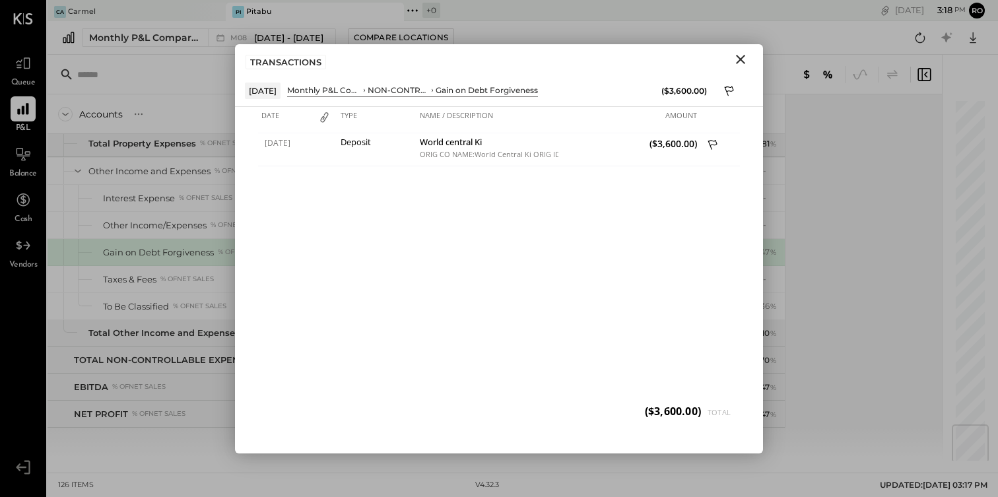
click at [743, 53] on icon "Close" at bounding box center [741, 60] width 16 height 16
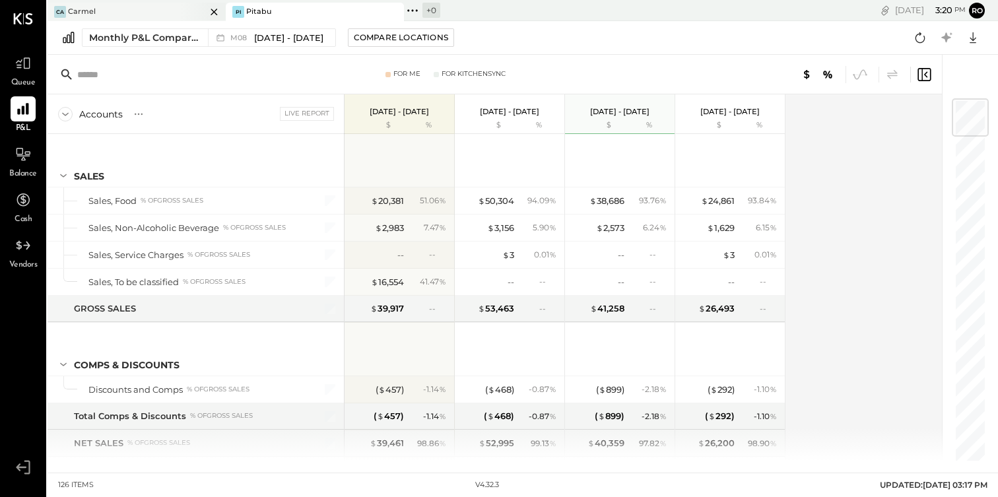
click at [174, 16] on div "Ca Carmel" at bounding box center [127, 12] width 158 height 12
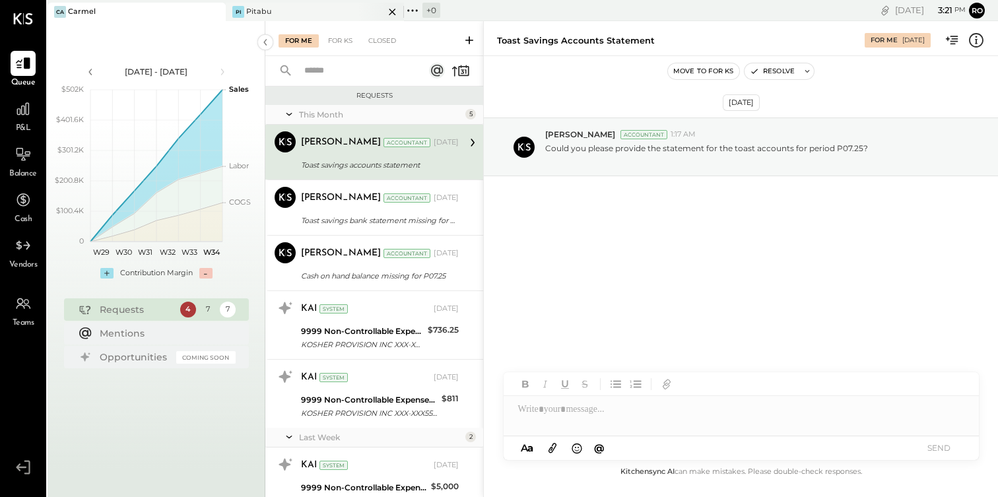
click at [355, 15] on div "Pi Pitabu" at bounding box center [305, 12] width 158 height 12
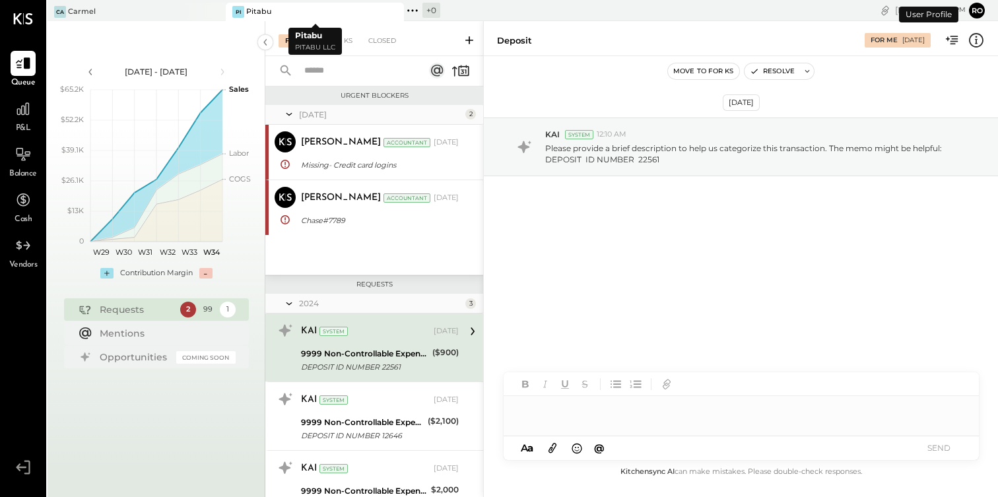
scroll to position [56, 0]
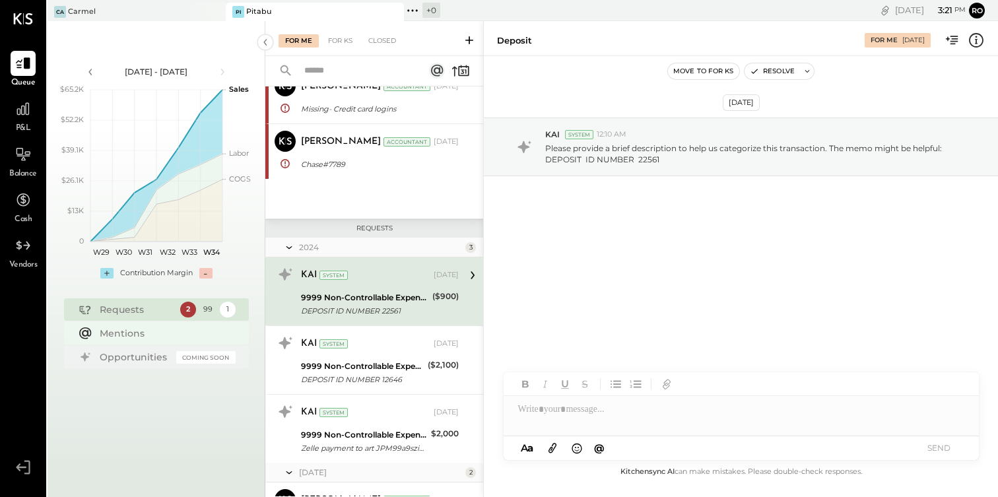
click at [134, 340] on div "Mentions" at bounding box center [156, 333] width 185 height 22
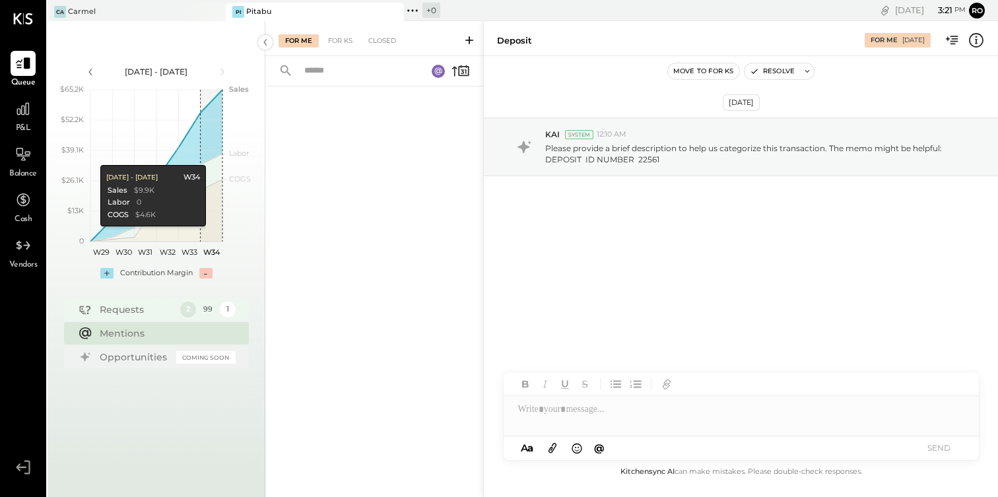
click at [164, 318] on div "Requests 2 99 1" at bounding box center [156, 309] width 185 height 22
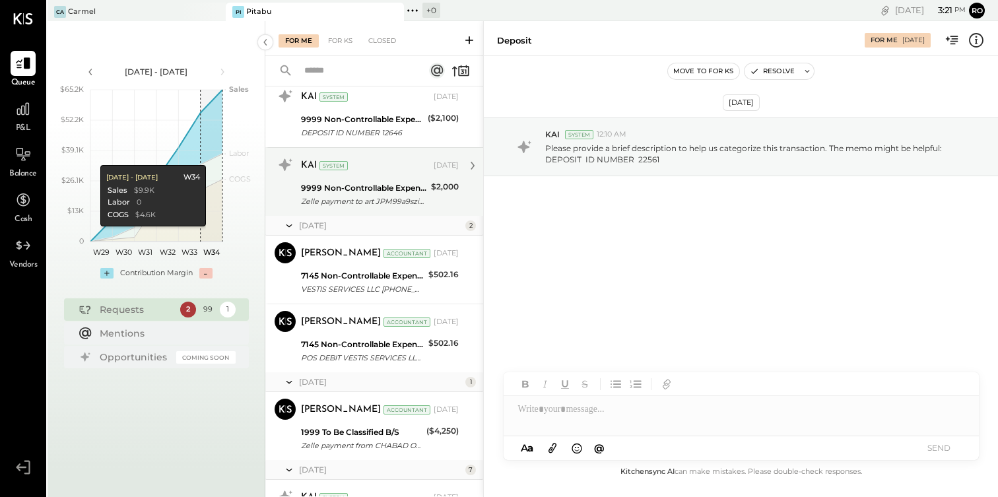
scroll to position [320, 0]
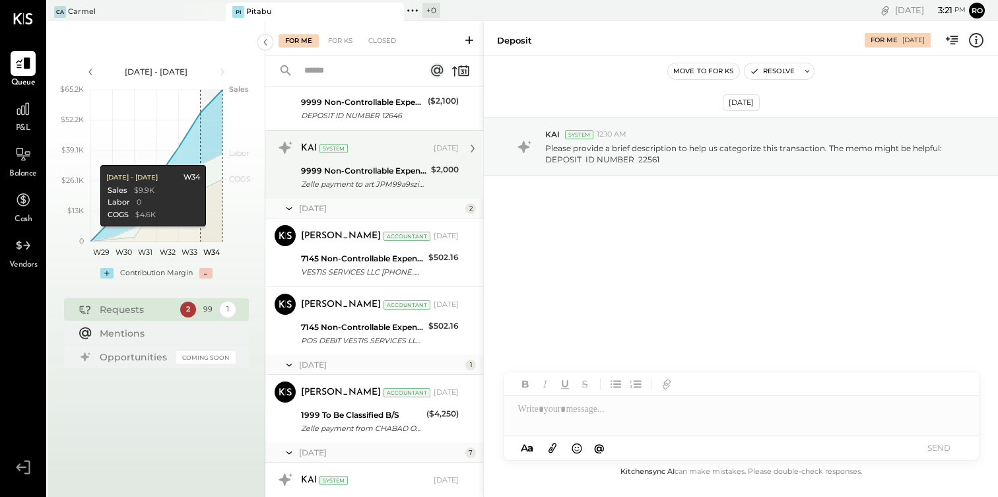
click at [386, 156] on div "KAI System [DATE]" at bounding box center [380, 148] width 158 height 18
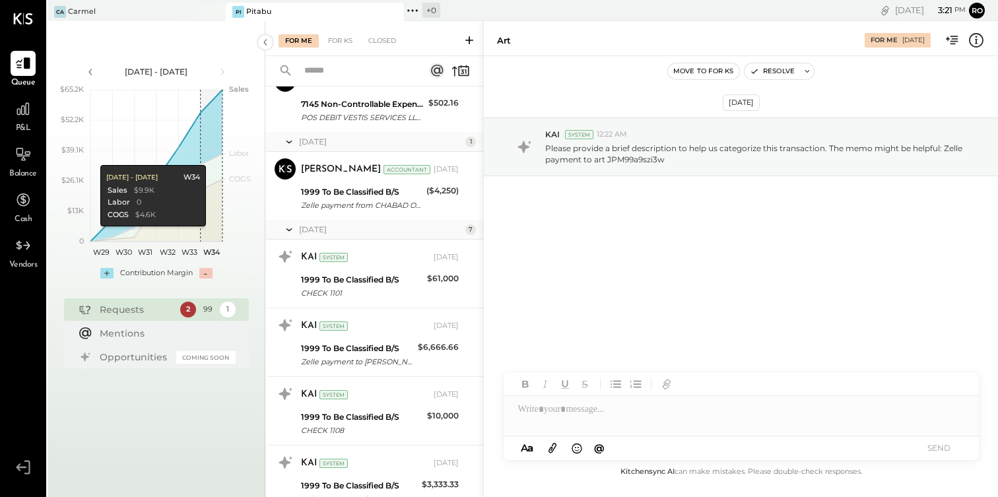
scroll to position [549, 0]
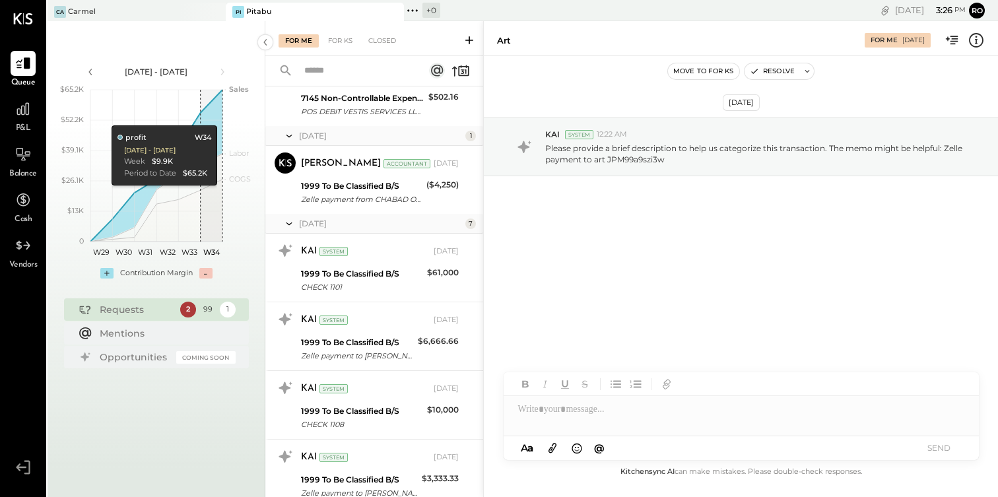
click at [415, 12] on icon at bounding box center [412, 10] width 17 height 17
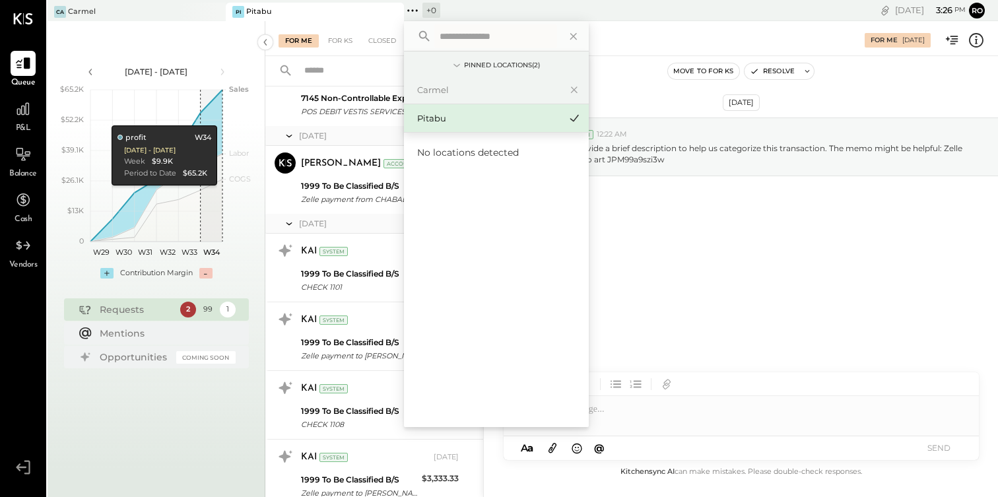
click at [302, 13] on div "Pi Pitabu" at bounding box center [305, 12] width 158 height 12
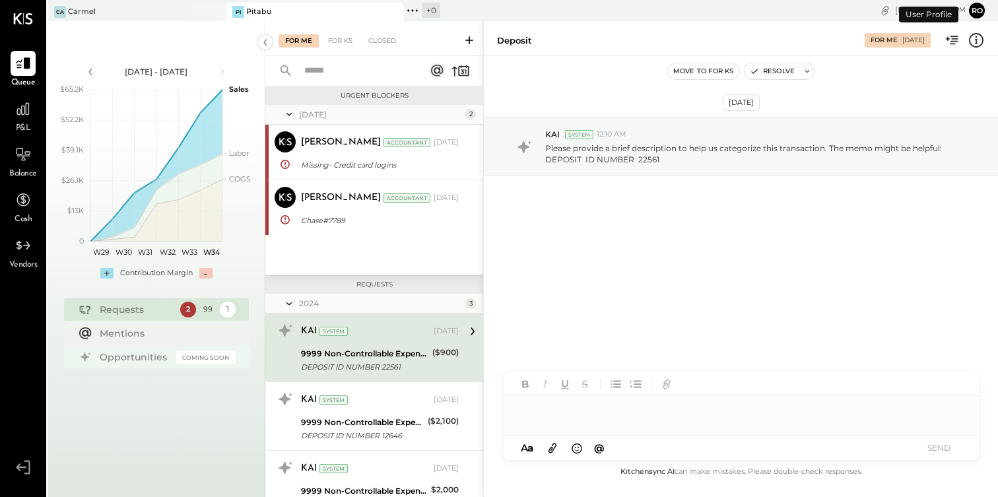
scroll to position [56, 0]
